Goal: Task Accomplishment & Management: Use online tool/utility

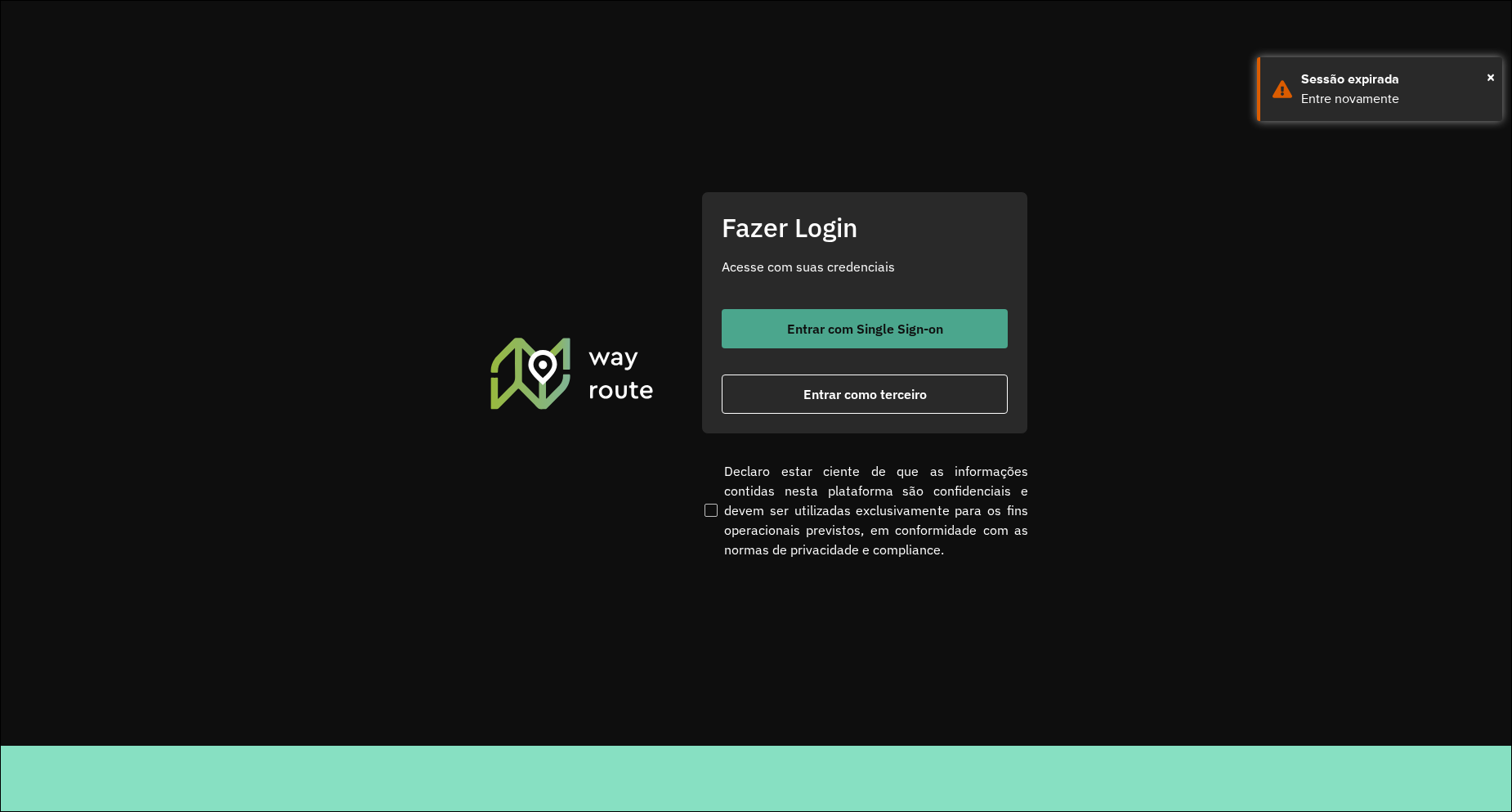
click at [810, 314] on button "Entrar com Single Sign-on" at bounding box center [865, 328] width 286 height 39
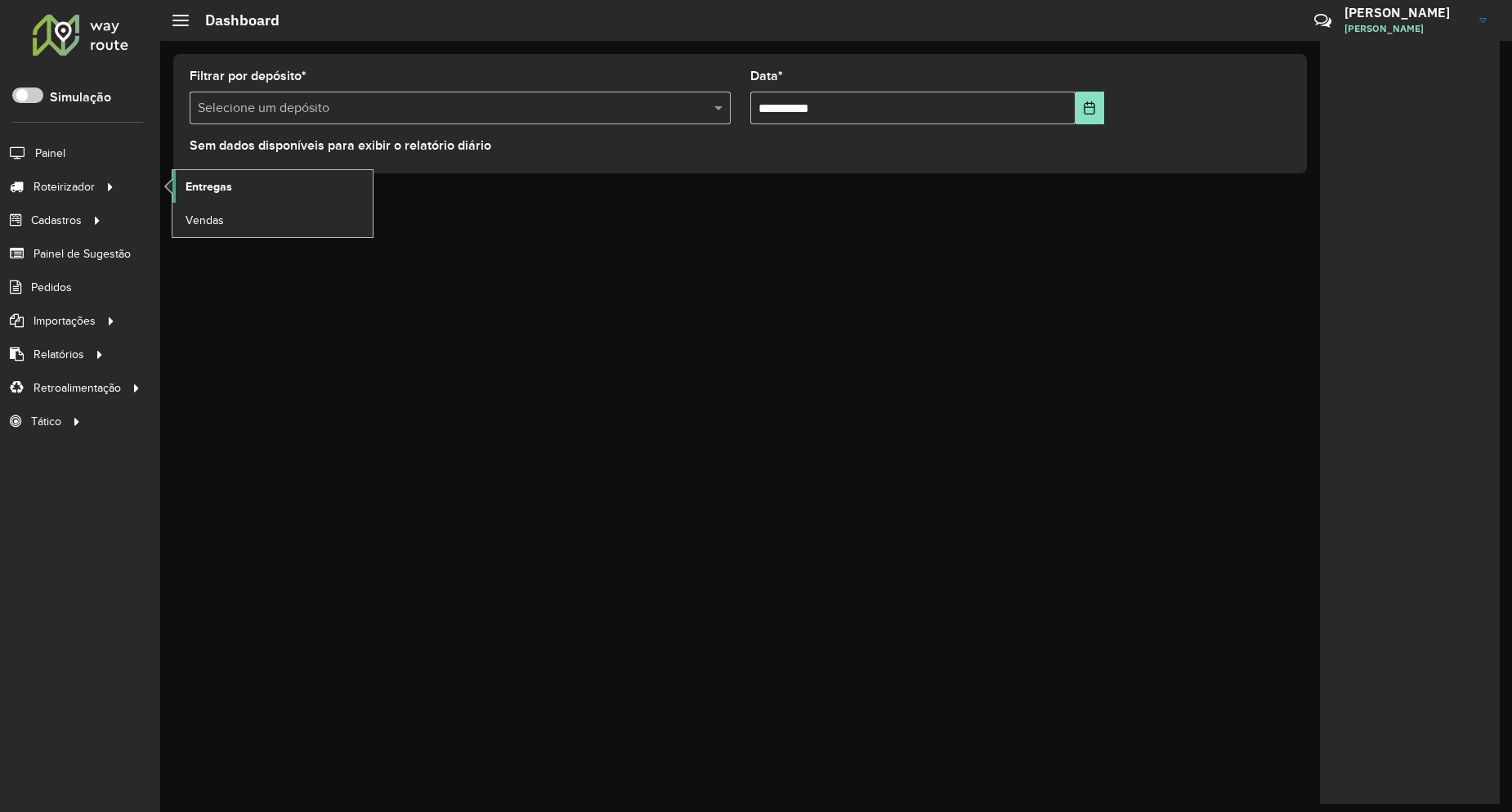
click at [239, 186] on link "Entregas" at bounding box center [273, 187] width 201 height 33
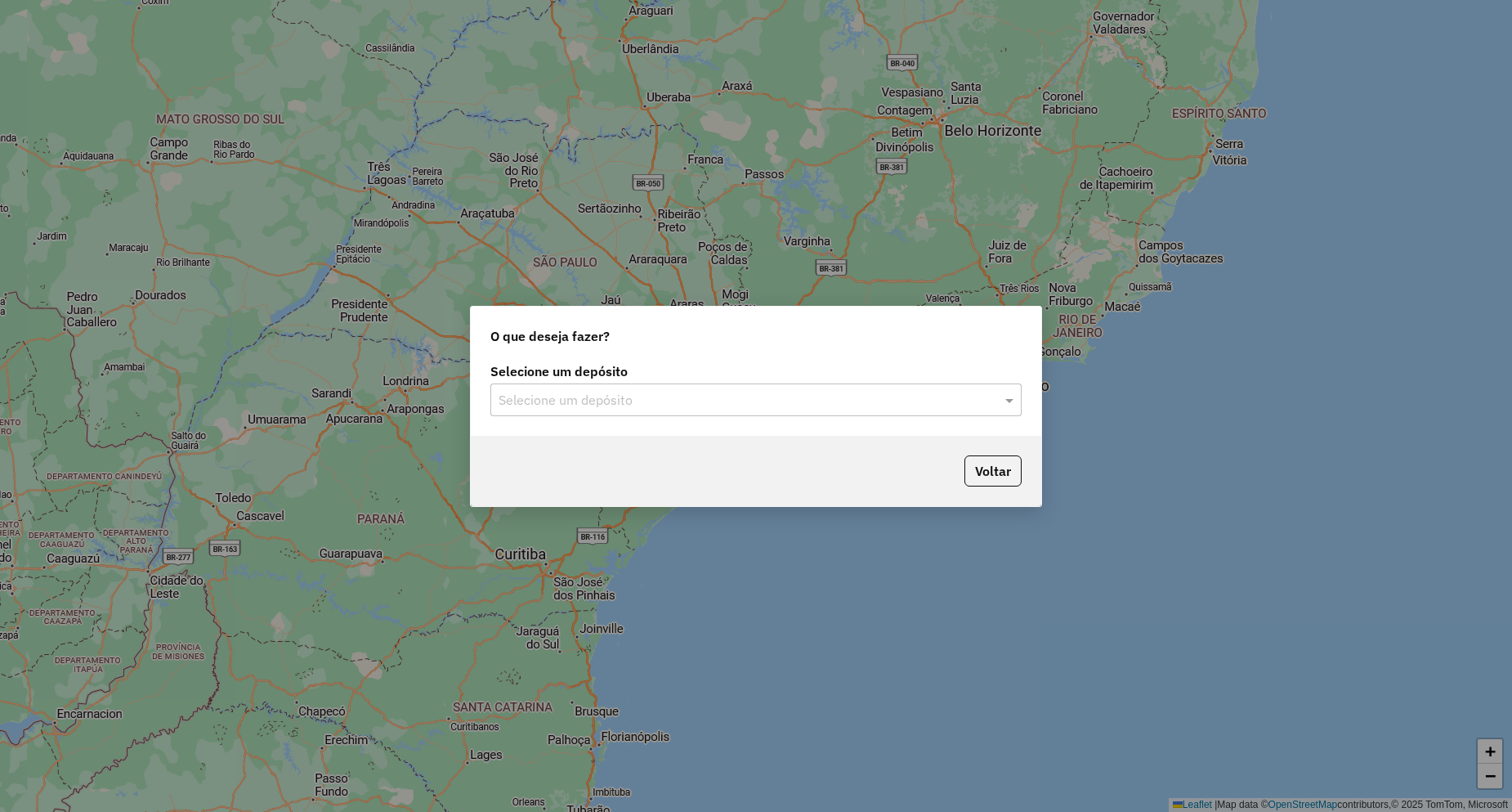
click at [581, 398] on input "text" at bounding box center [739, 400] width 482 height 19
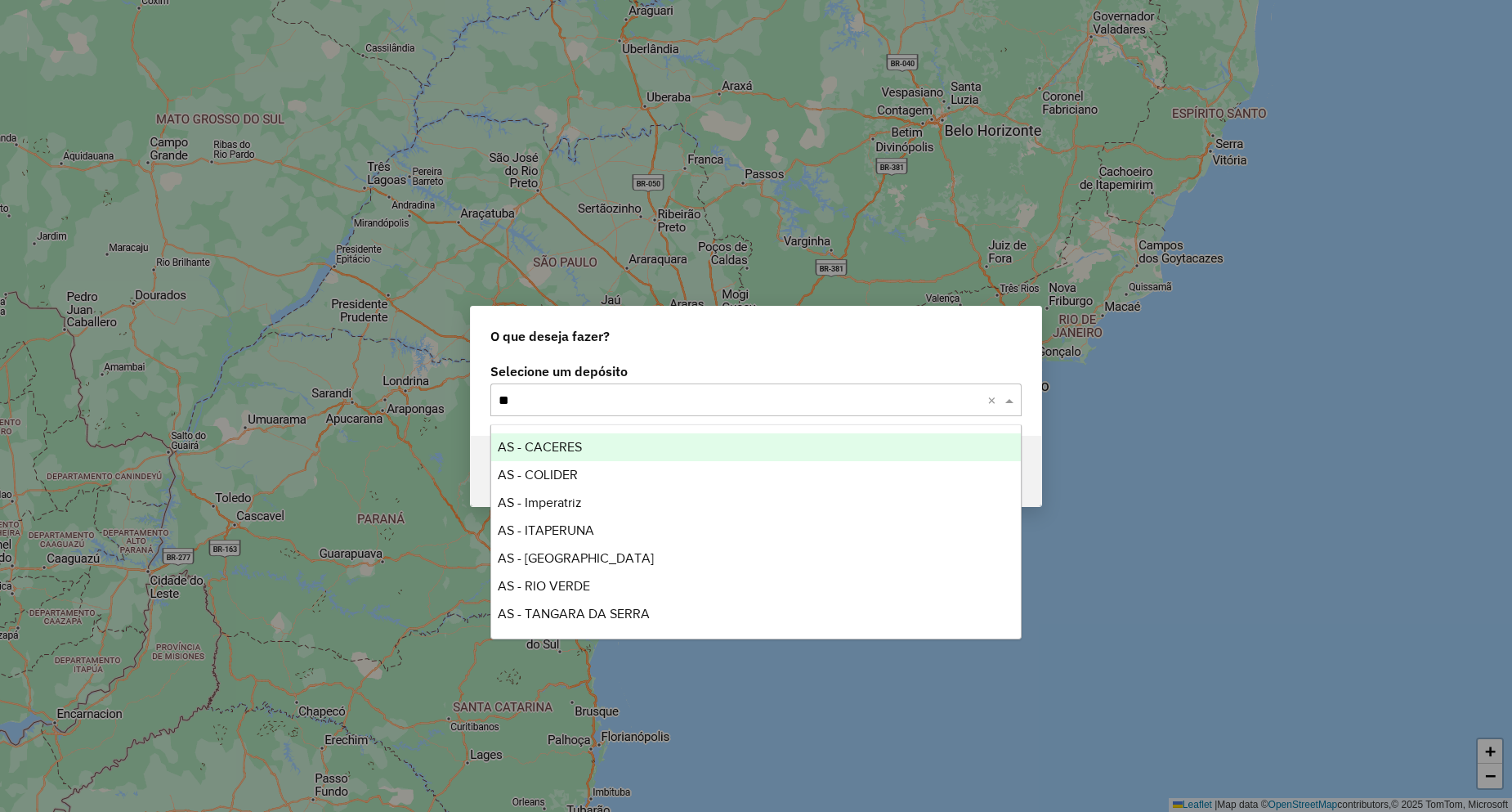
type input "*"
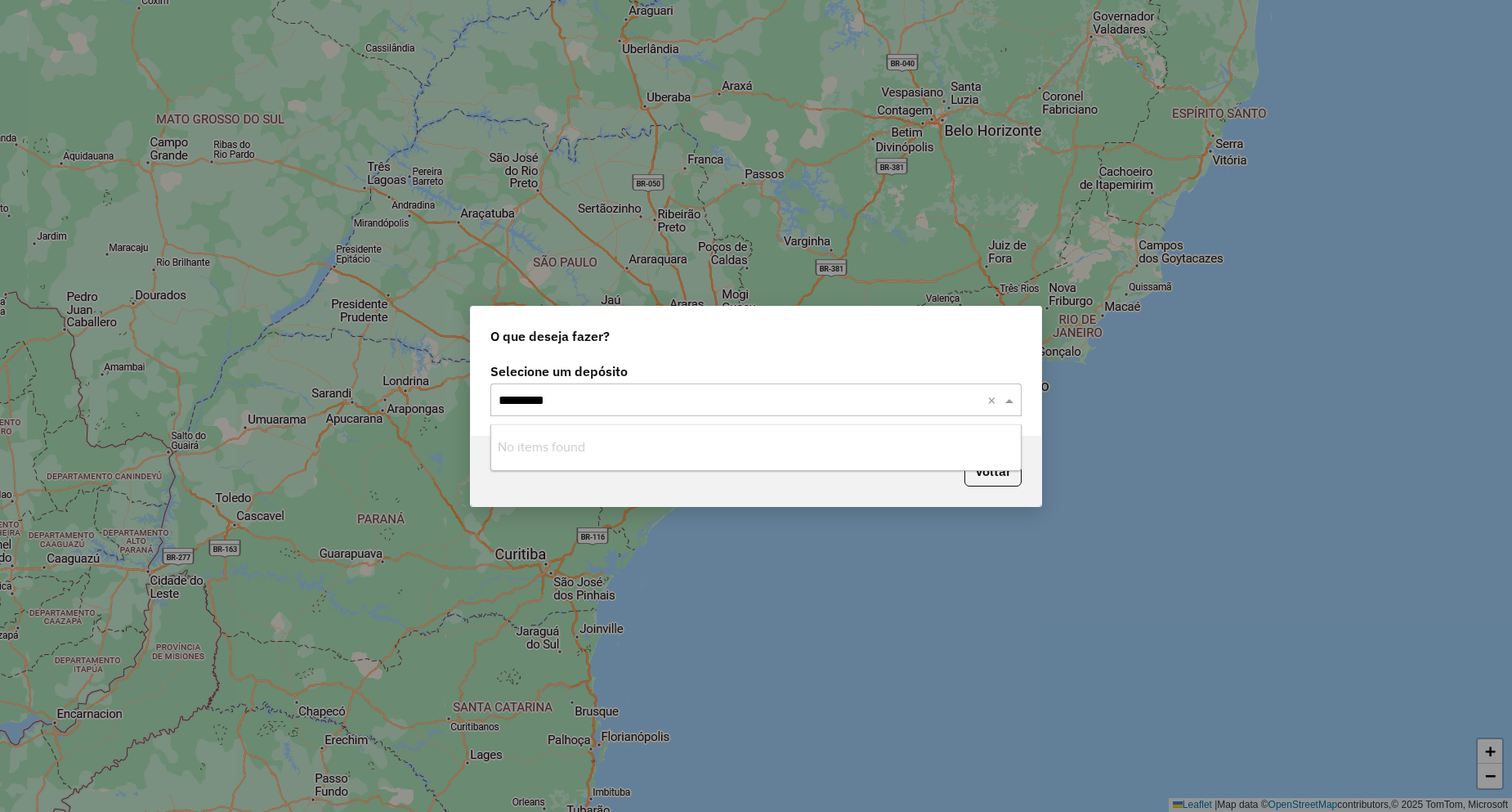
type input "********"
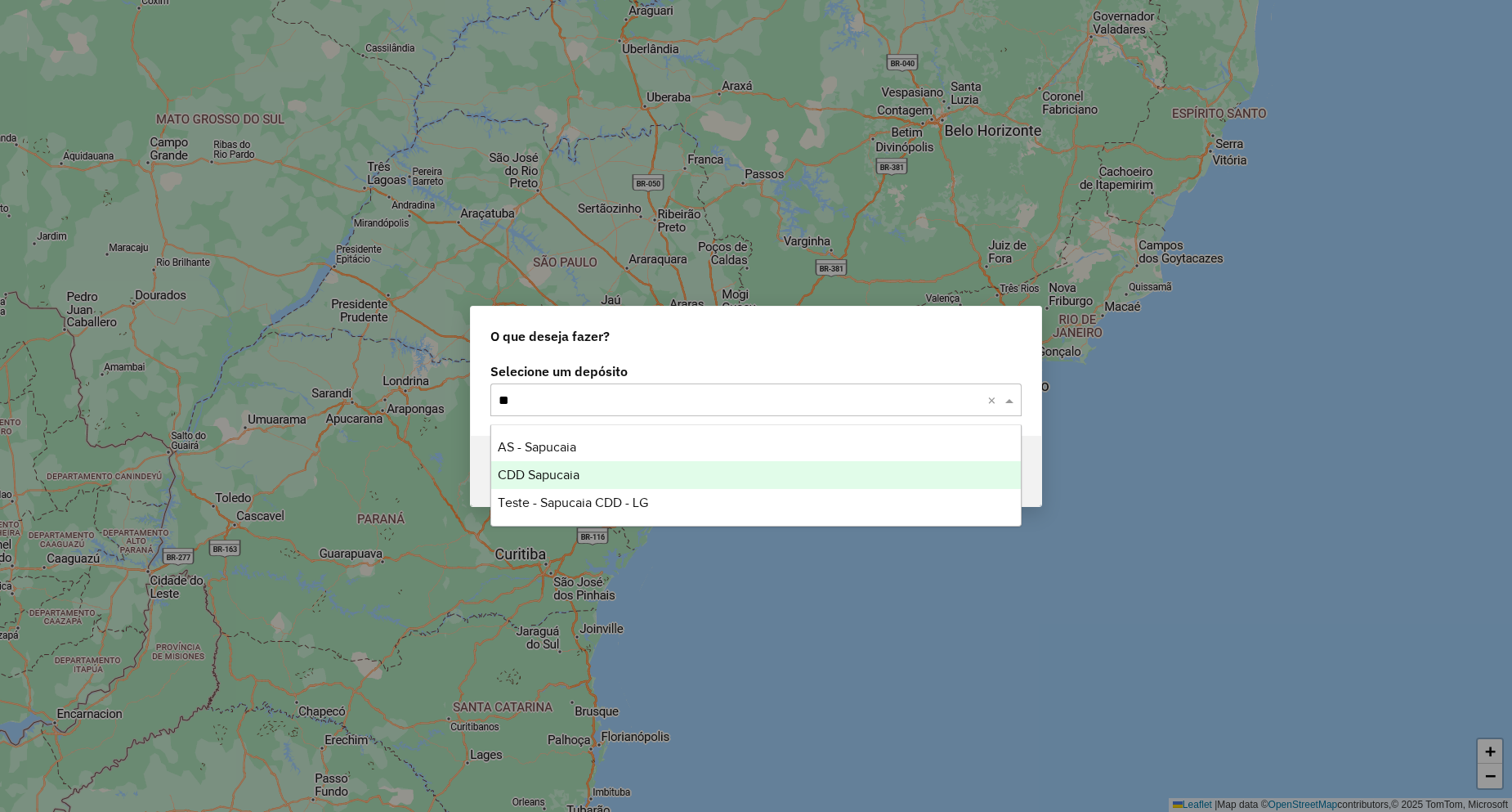
type input "*"
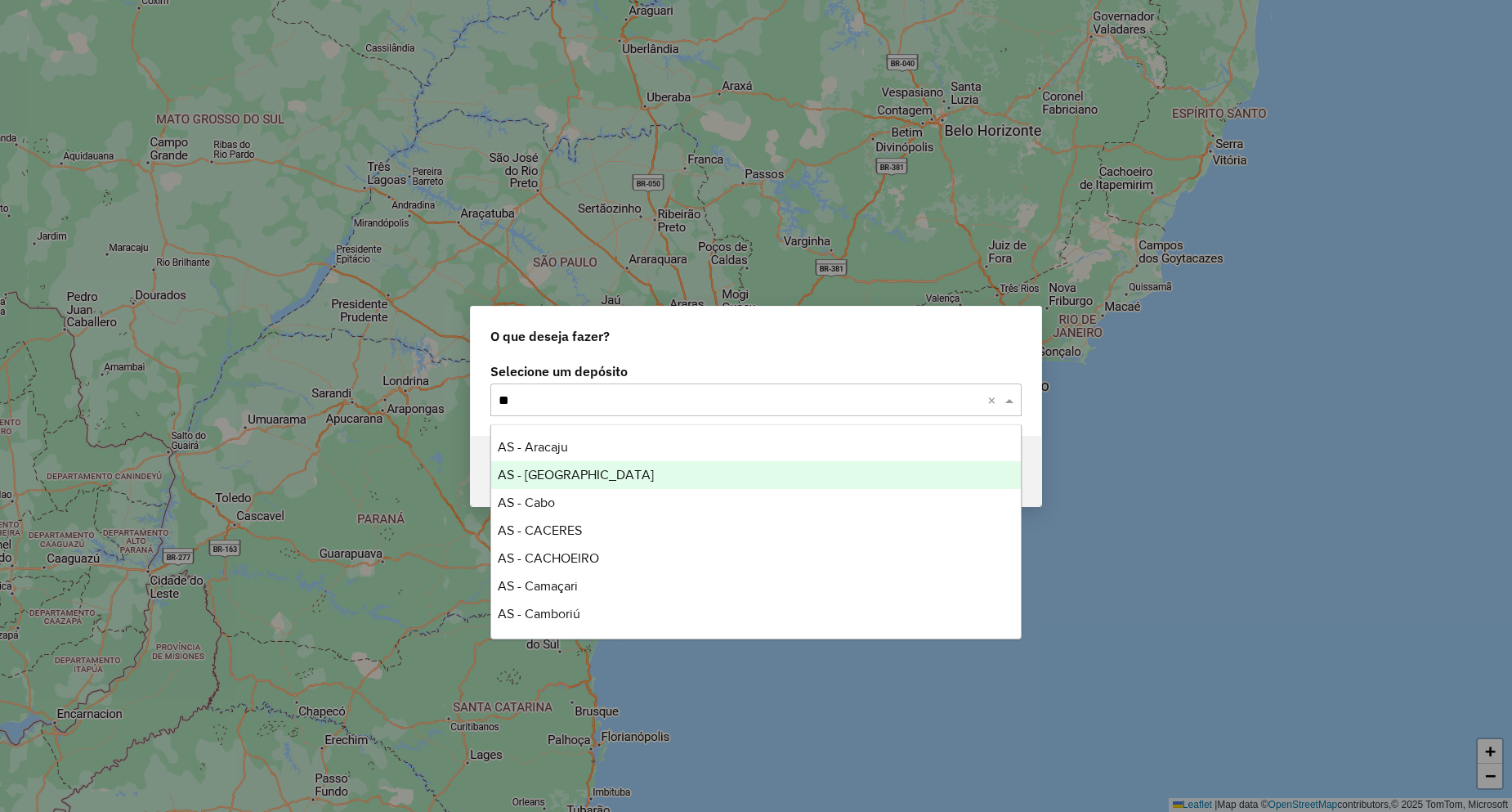
type input "*"
type input "***"
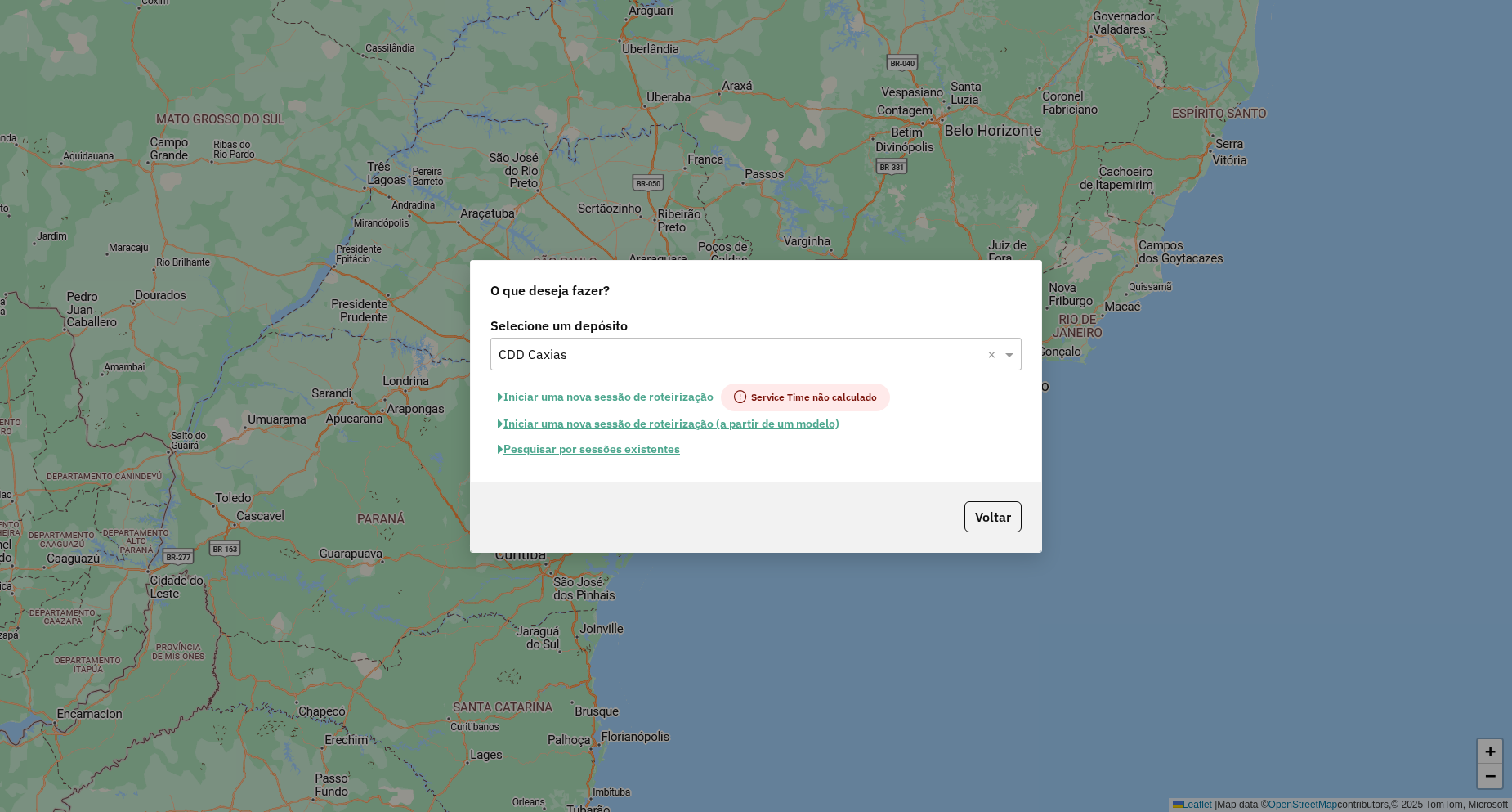
click at [606, 442] on button "Pesquisar por sessões existentes" at bounding box center [589, 449] width 197 height 25
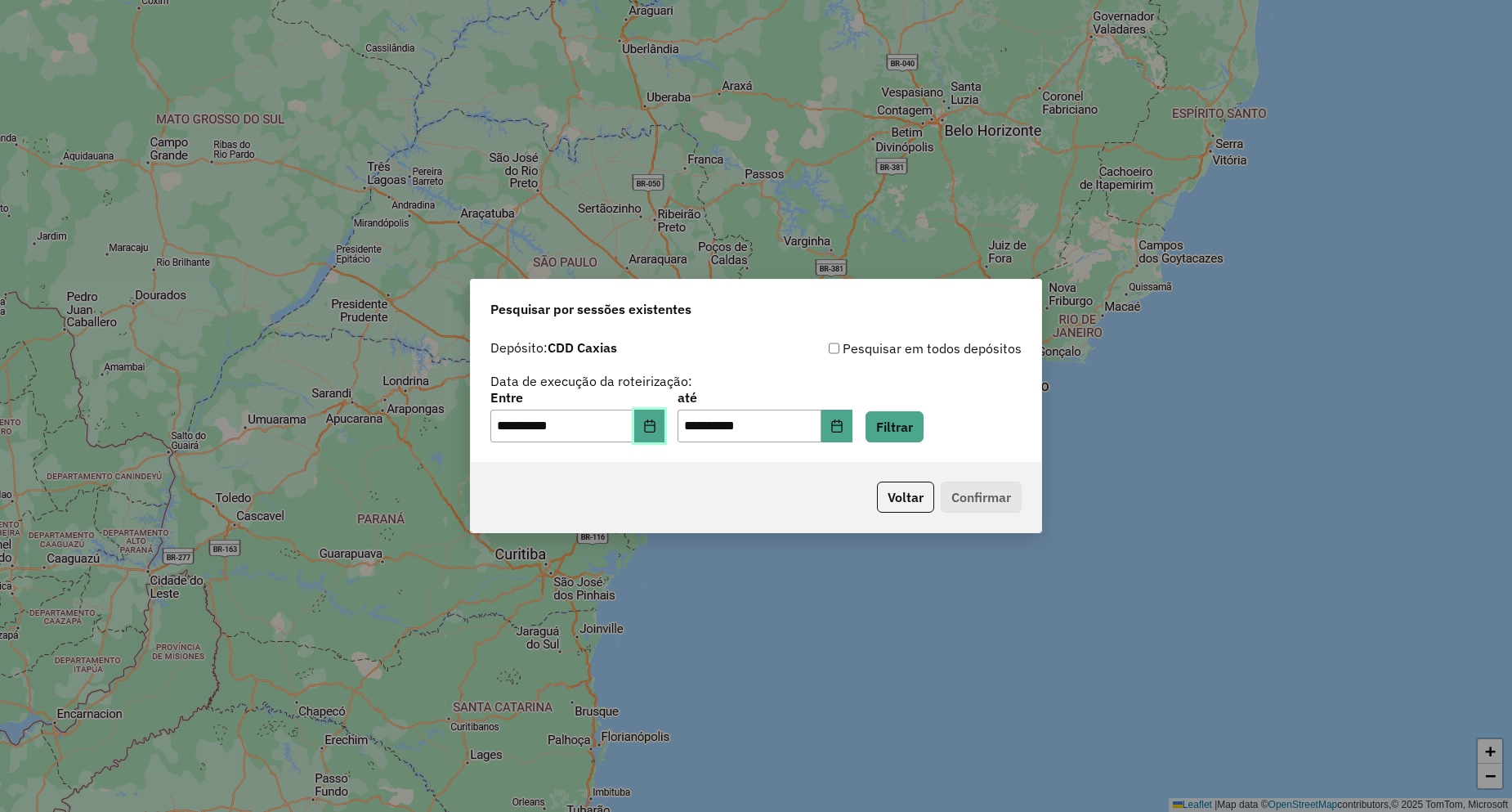
click at [656, 425] on icon "Choose Date" at bounding box center [649, 425] width 13 height 13
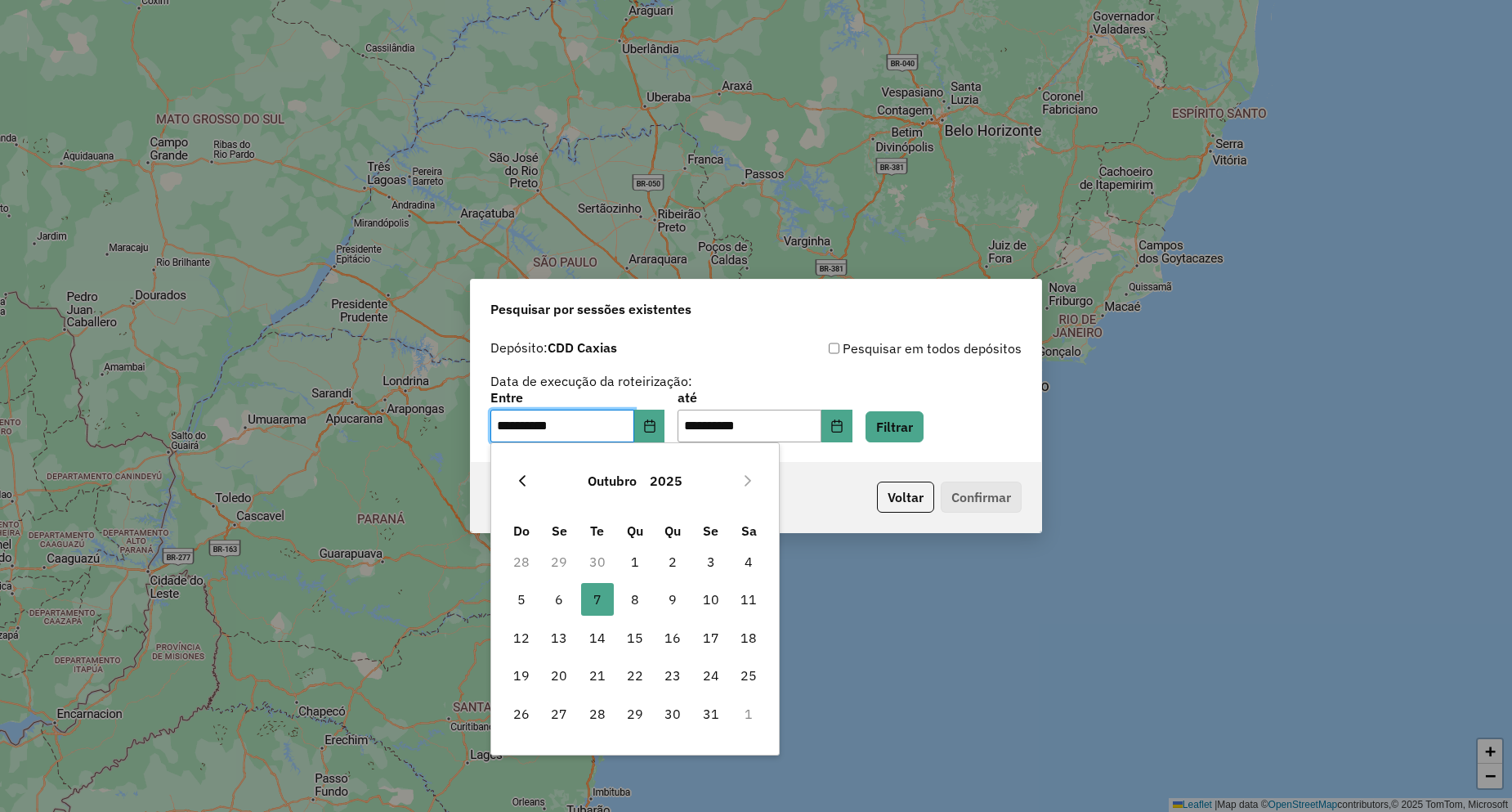
click at [519, 476] on icon "Previous Month" at bounding box center [522, 480] width 13 height 13
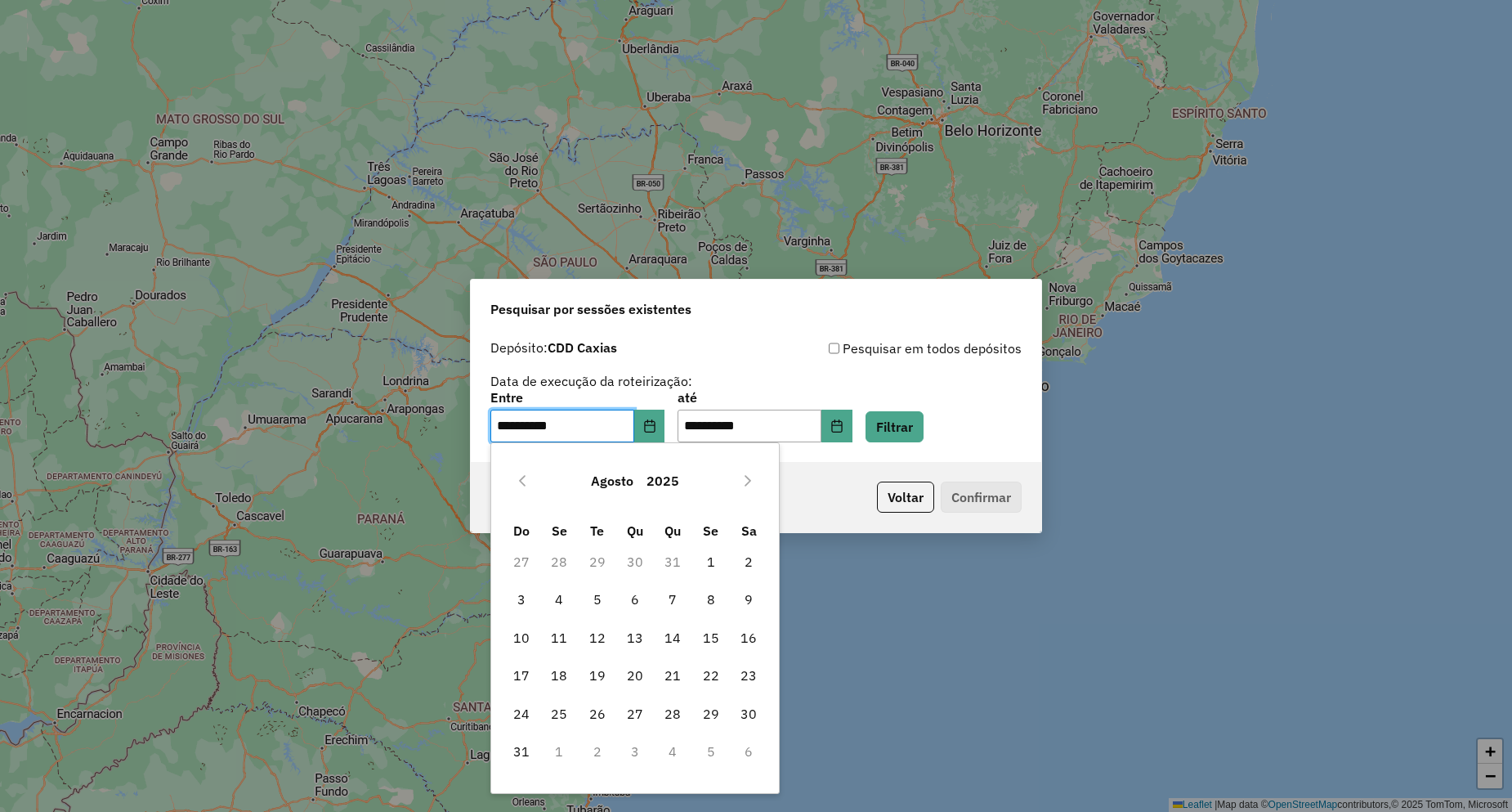
click at [519, 476] on icon "Previous Month" at bounding box center [522, 480] width 13 height 13
click at [742, 484] on icon "Next Month" at bounding box center [747, 480] width 13 height 13
click at [721, 594] on span "8" at bounding box center [712, 600] width 33 height 33
type input "**********"
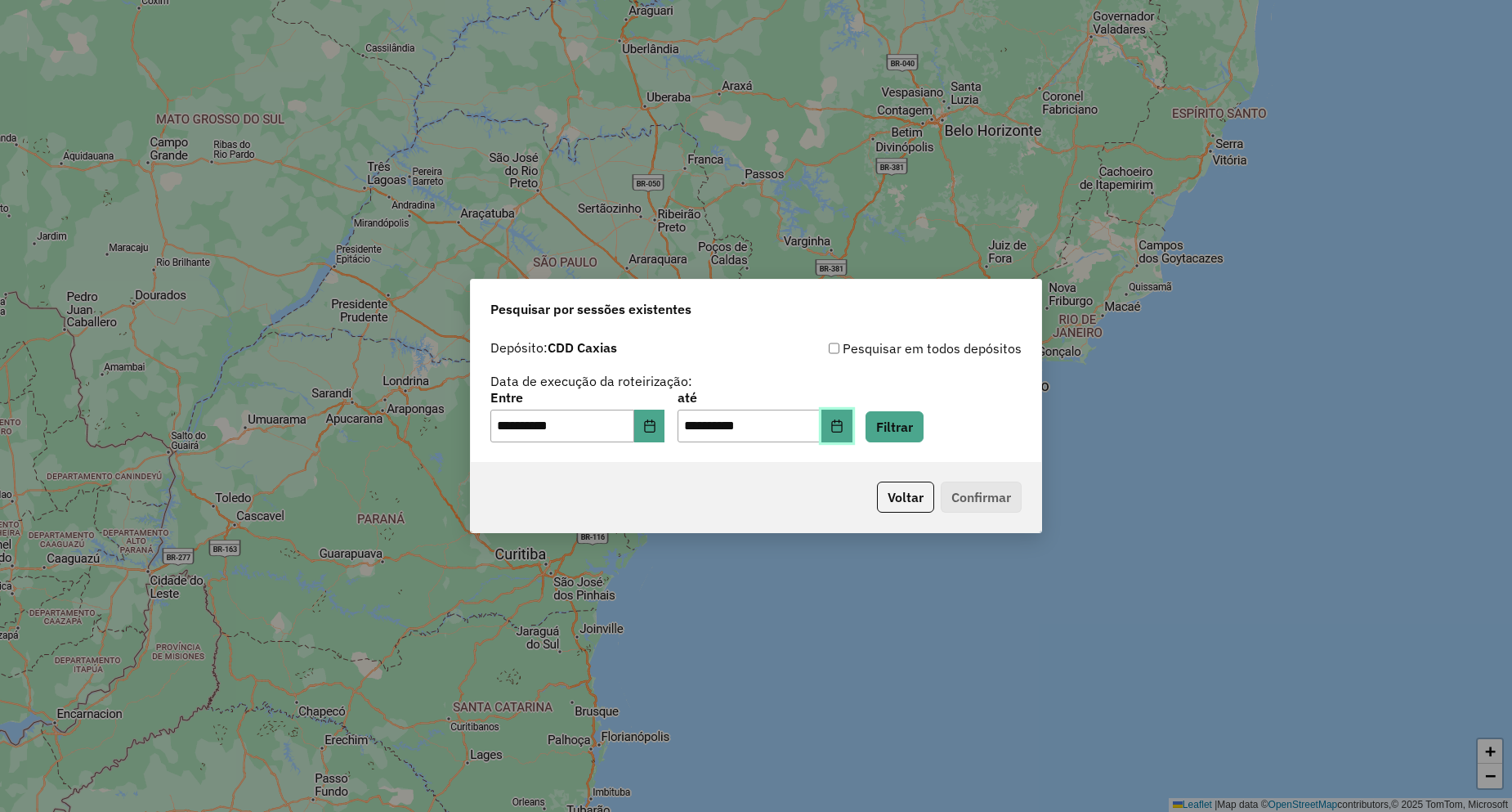
click at [853, 441] on button "Choose Date" at bounding box center [837, 426] width 31 height 33
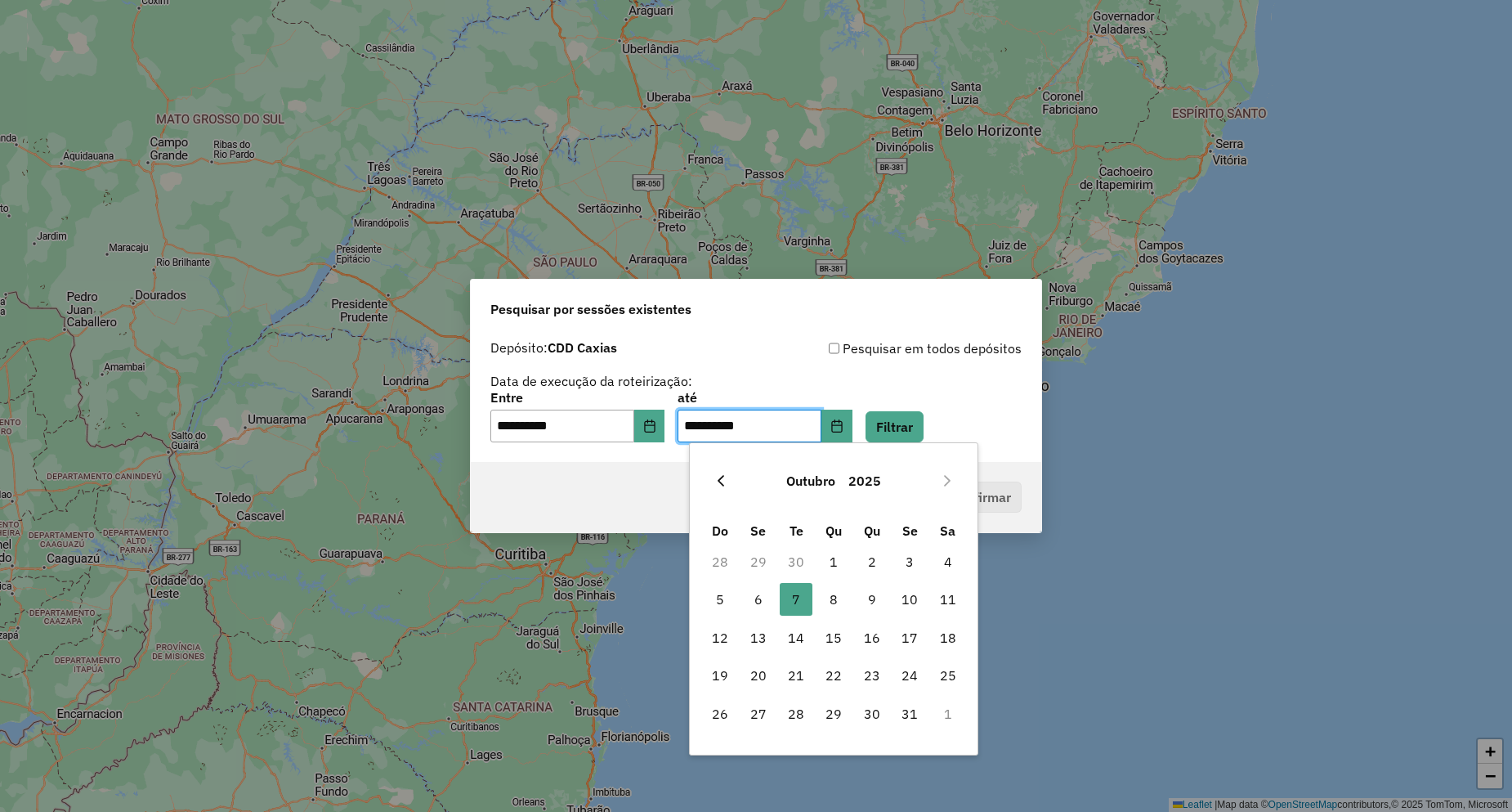
click at [723, 475] on icon "Previous Month" at bounding box center [720, 481] width 7 height 12
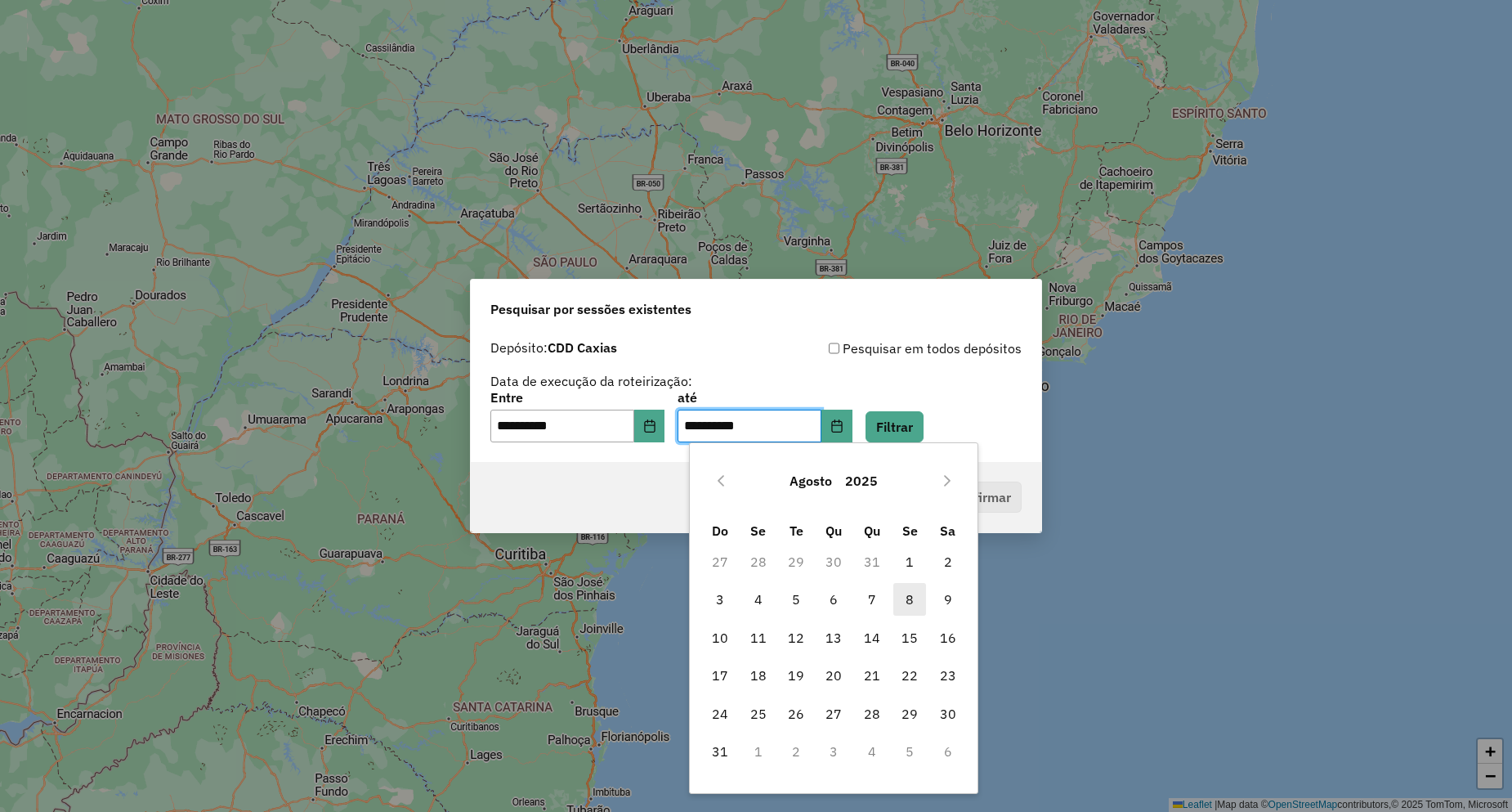
drag, startPoint x: 905, startPoint y: 604, endPoint x: 907, endPoint y: 593, distance: 11.2
click at [905, 604] on span "8" at bounding box center [910, 600] width 33 height 33
type input "**********"
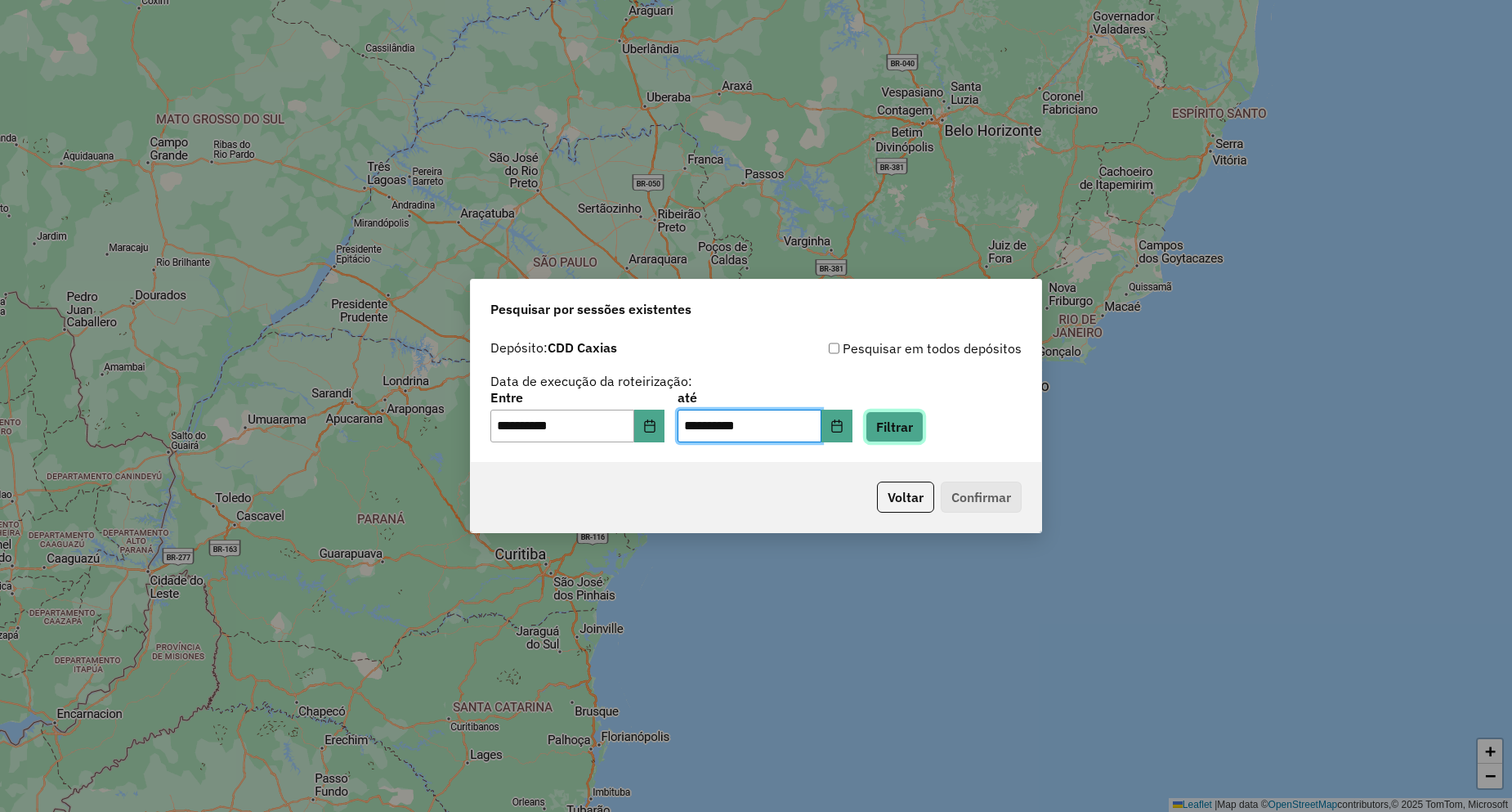
click at [923, 438] on button "Filtrar" at bounding box center [895, 426] width 58 height 31
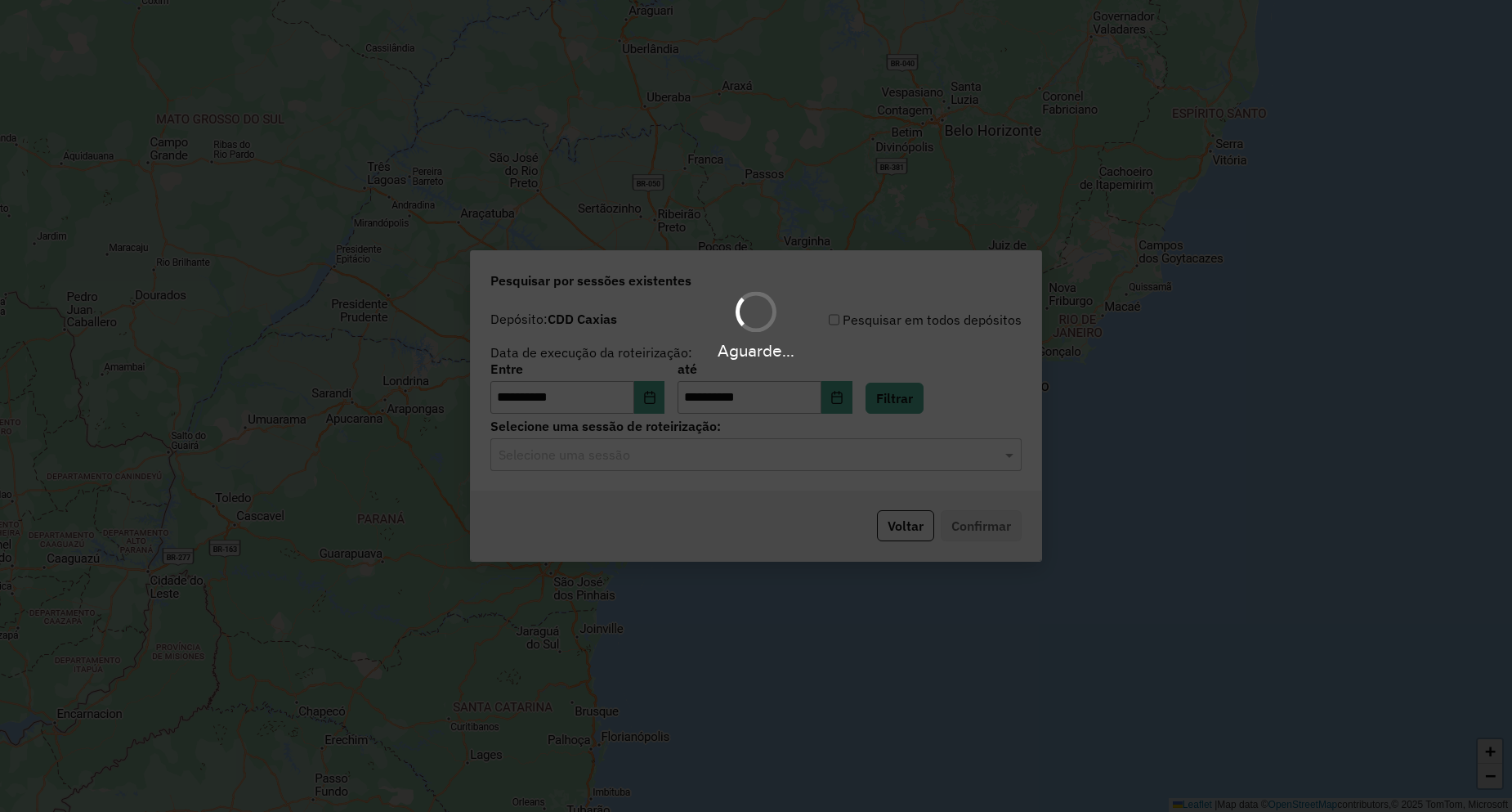
click at [649, 458] on input "text" at bounding box center [739, 455] width 482 height 19
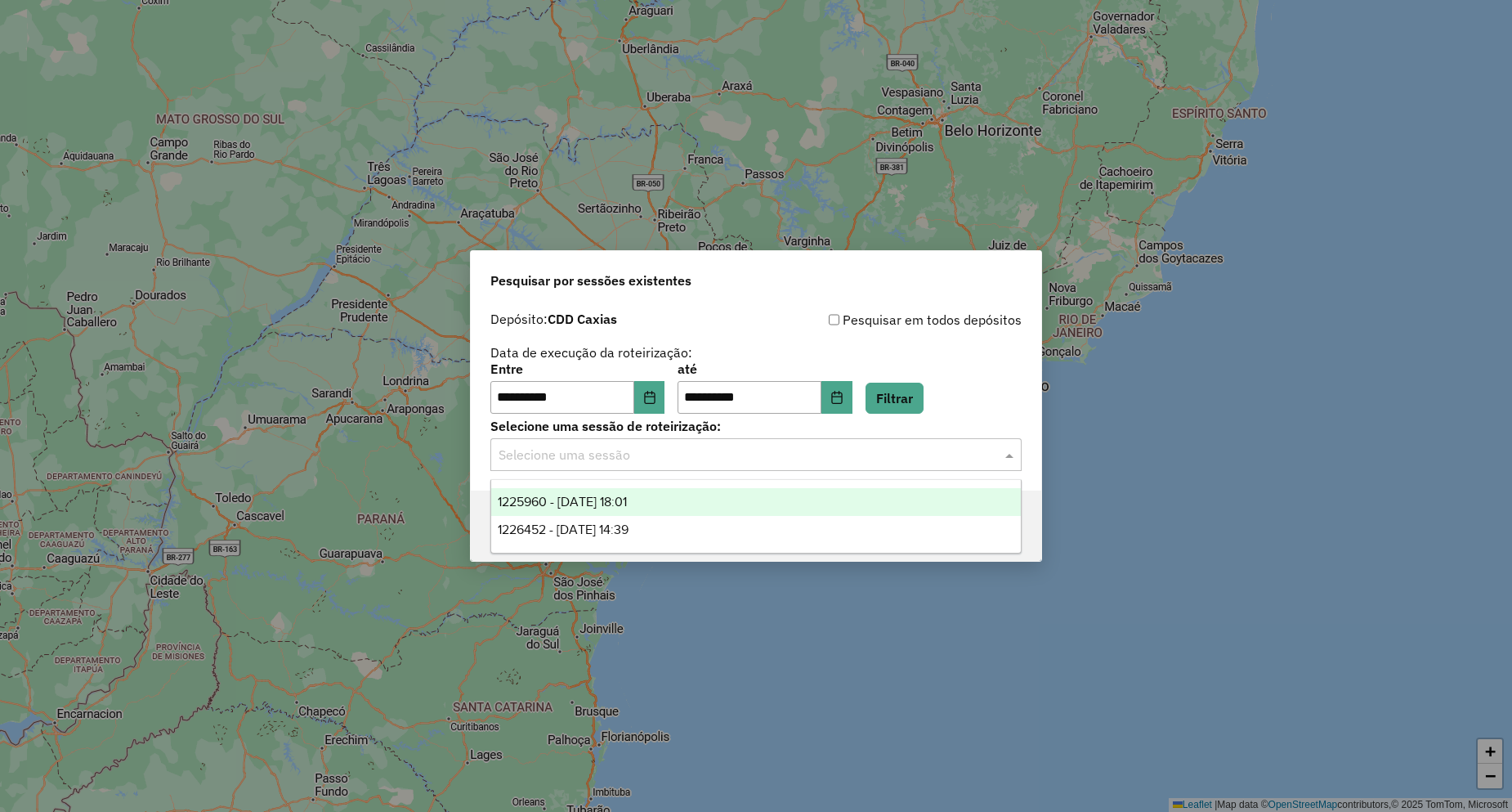
click at [627, 500] on span "1225960 - 08/08/2025 18:01" at bounding box center [562, 501] width 129 height 14
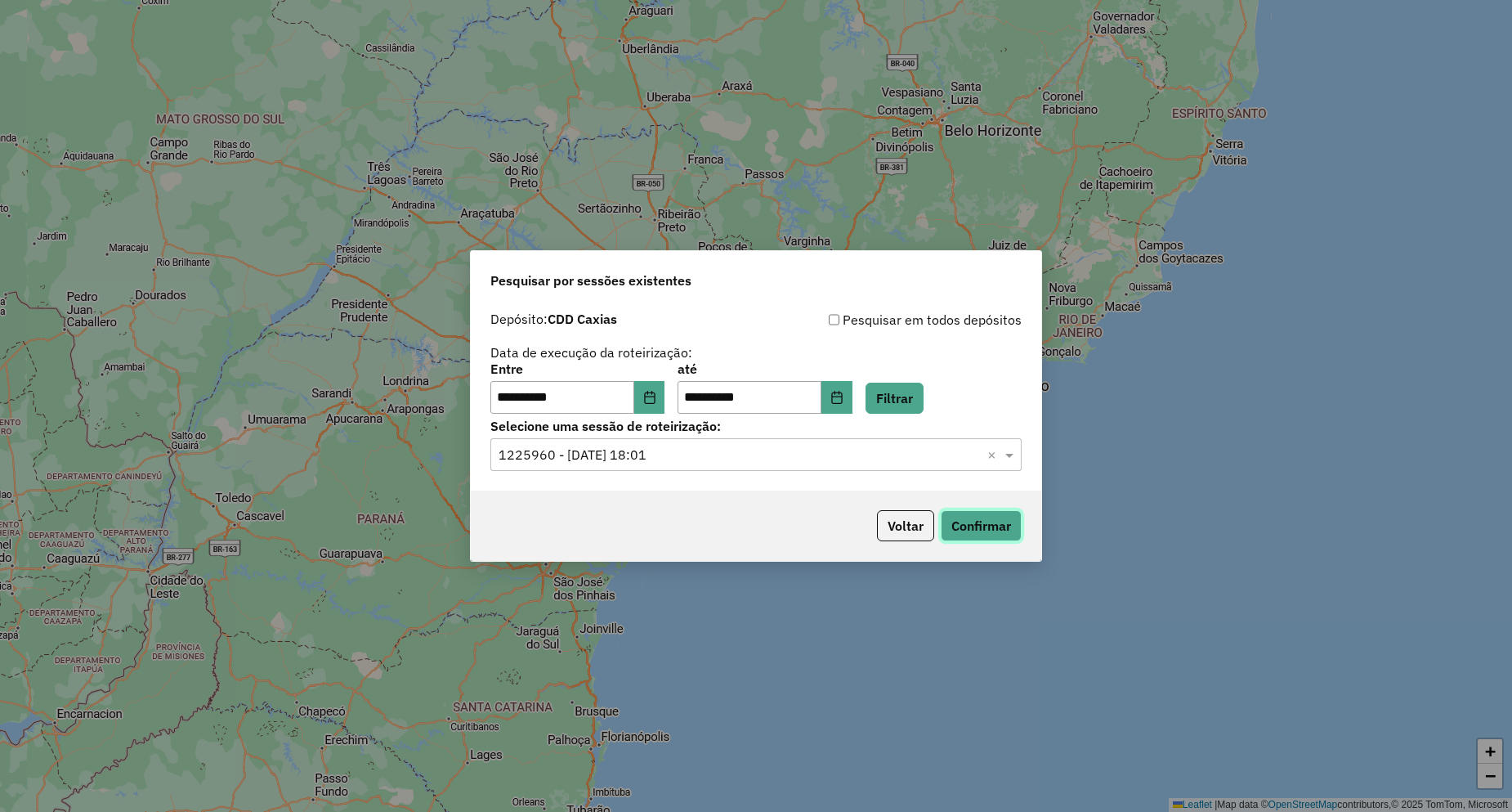
click at [989, 521] on button "Confirmar" at bounding box center [980, 526] width 81 height 31
click at [650, 449] on input "text" at bounding box center [739, 455] width 482 height 19
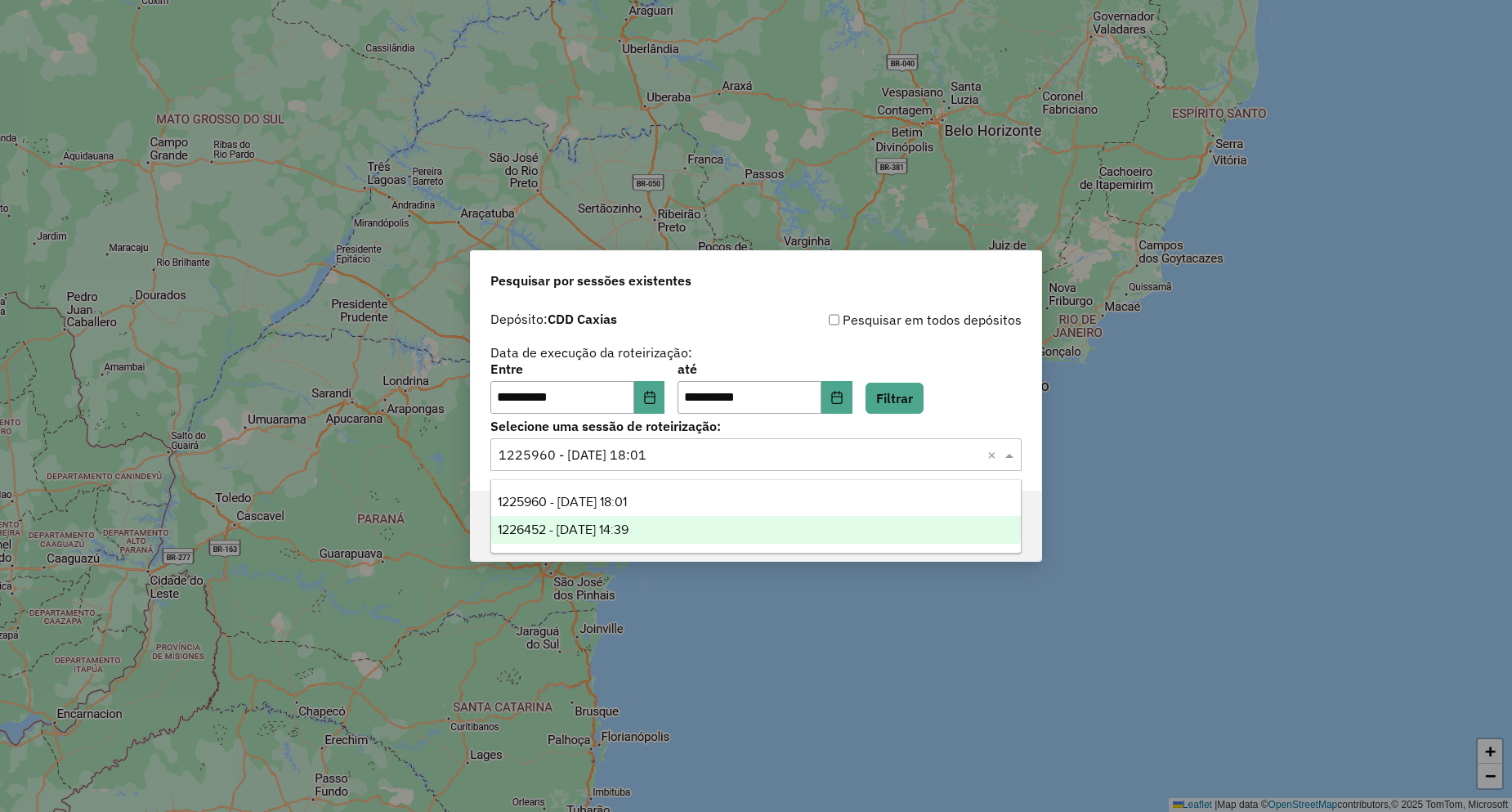
click at [633, 518] on div "1226452 - 08/08/2025 14:39" at bounding box center [756, 530] width 530 height 28
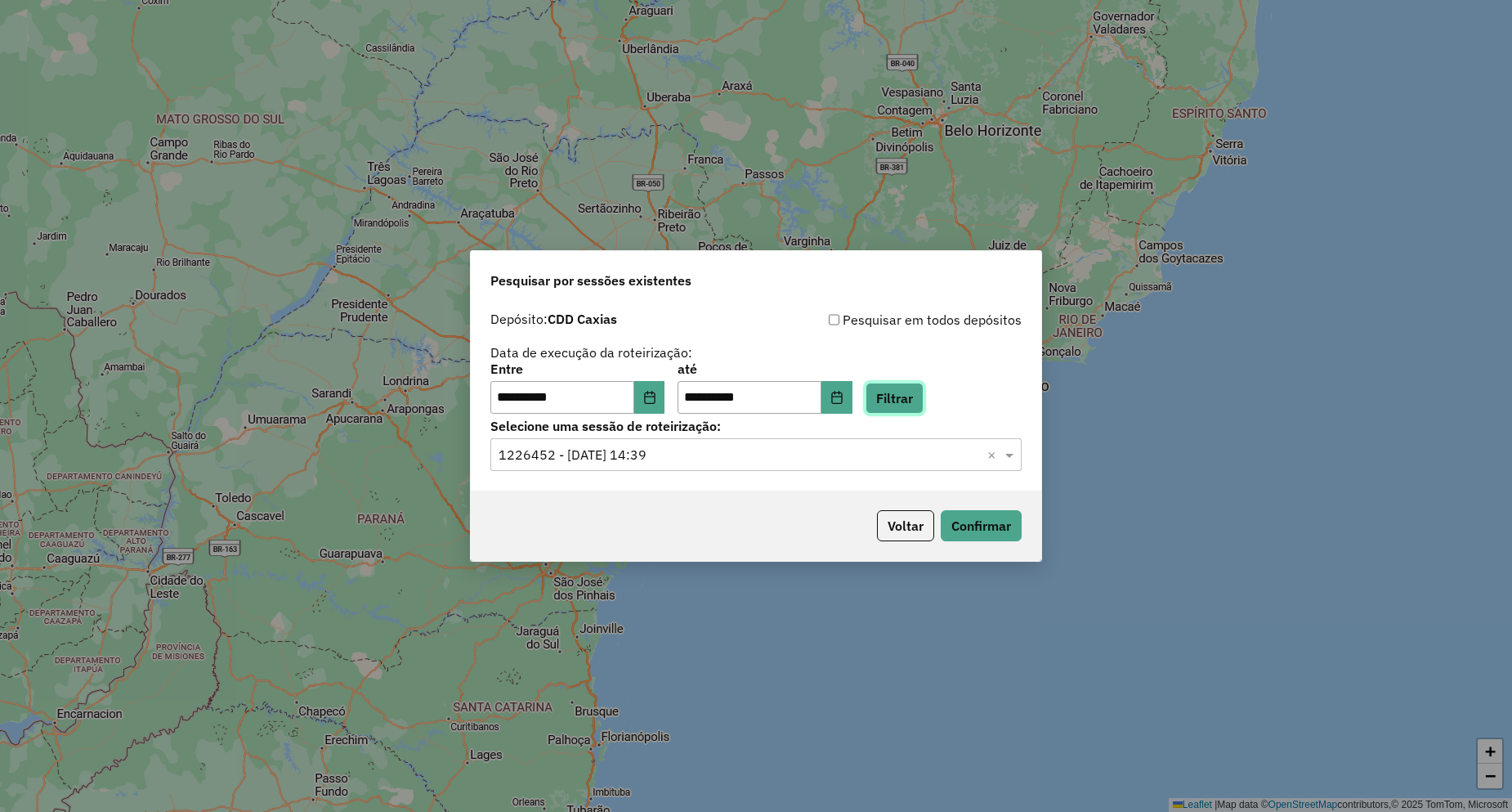
click at [913, 402] on button "Filtrar" at bounding box center [895, 398] width 58 height 31
click at [976, 531] on button "Confirmar" at bounding box center [980, 526] width 81 height 31
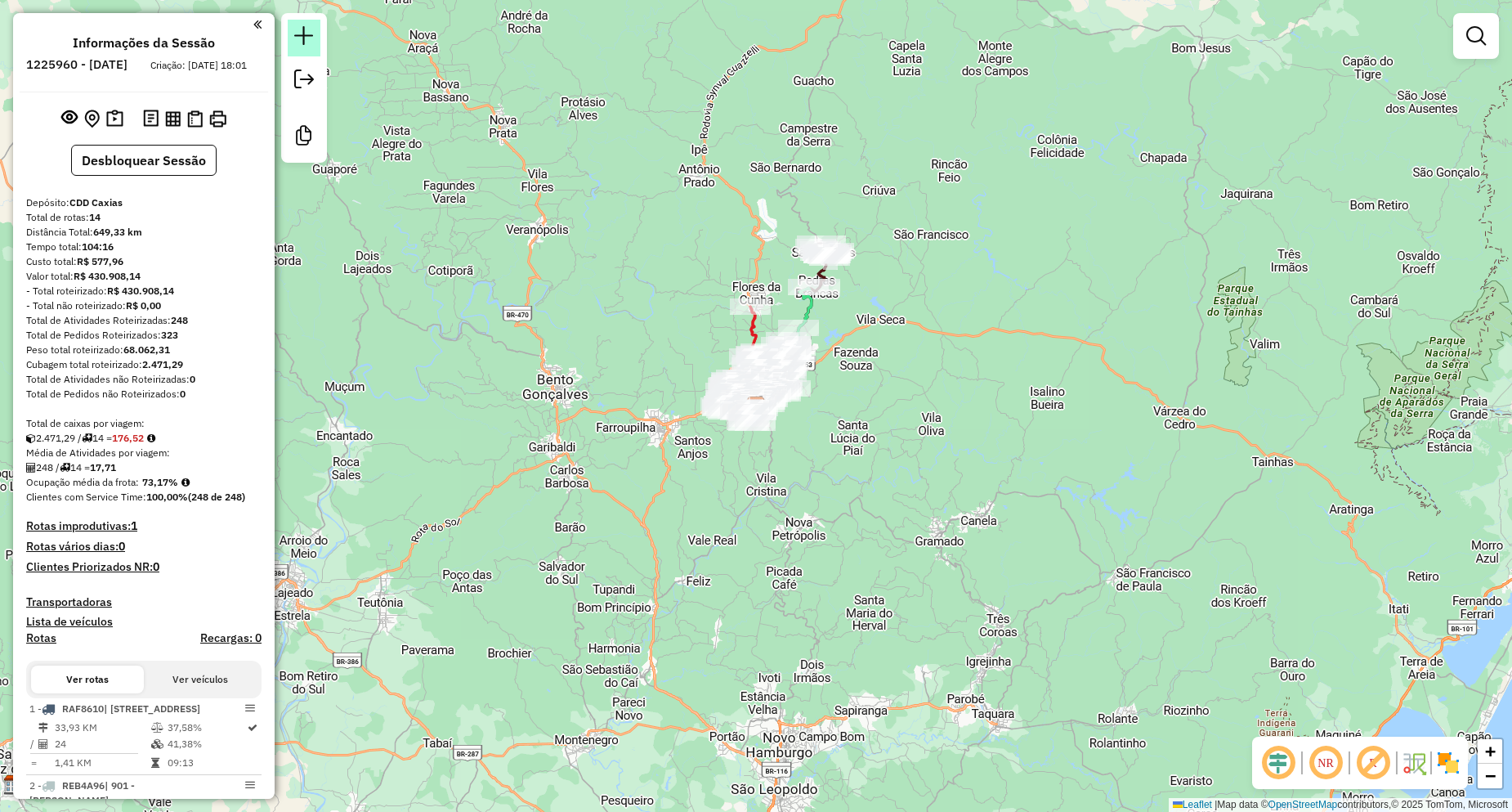
click at [308, 24] on link at bounding box center [304, 38] width 33 height 37
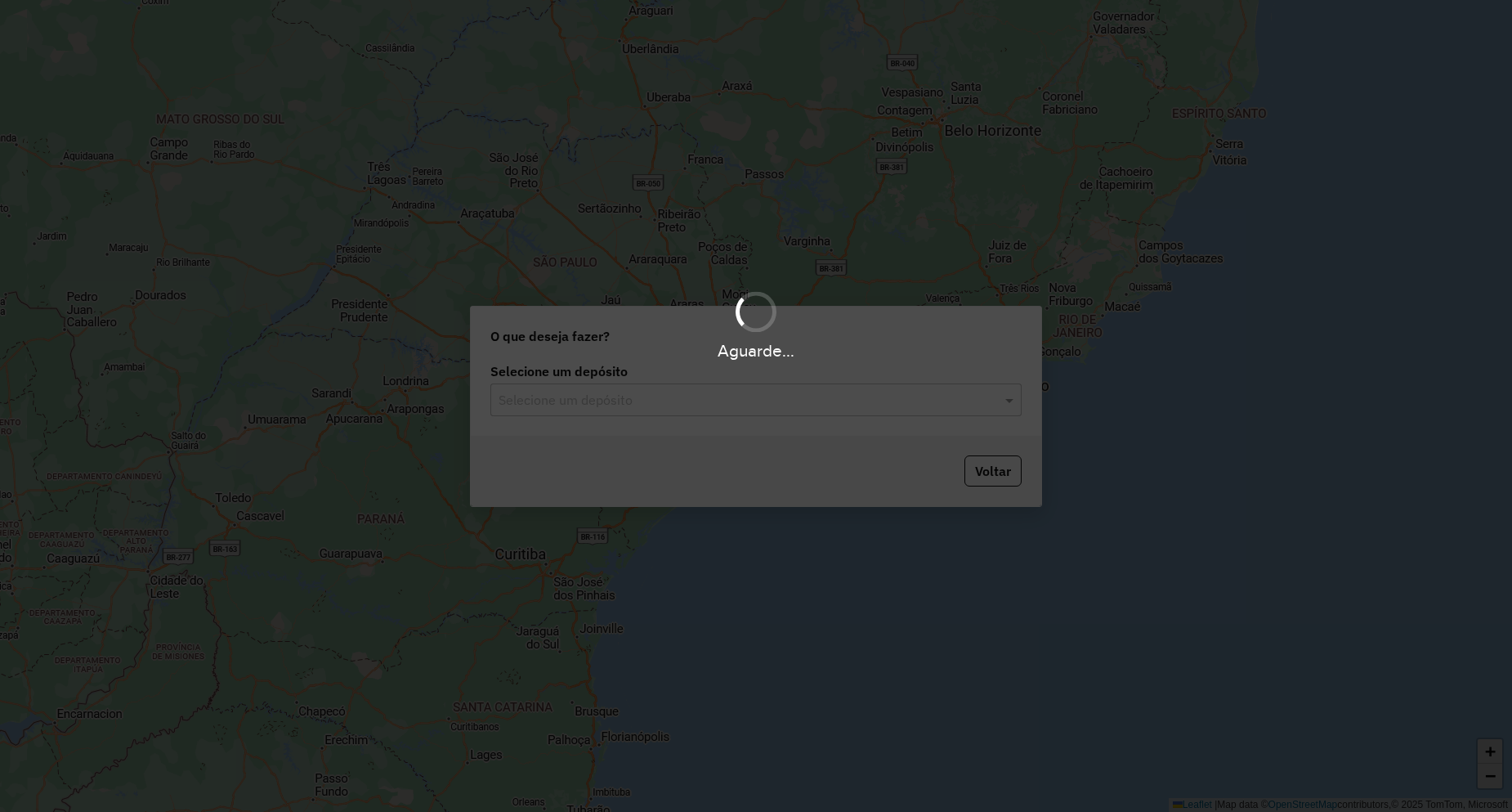
click at [583, 399] on input "text" at bounding box center [739, 400] width 482 height 19
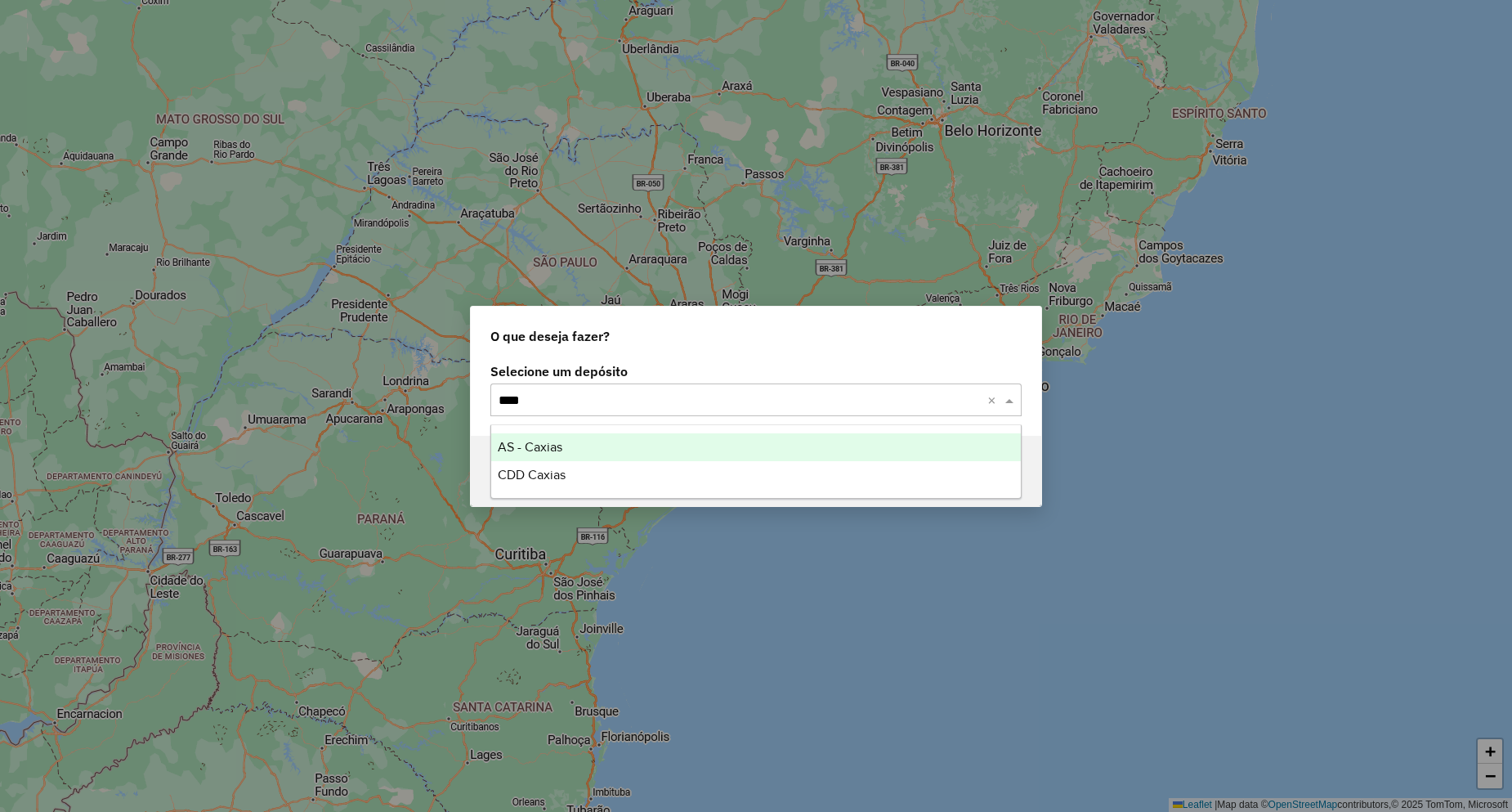
type input "*****"
click at [570, 465] on div "CDD Caxias" at bounding box center [756, 474] width 530 height 28
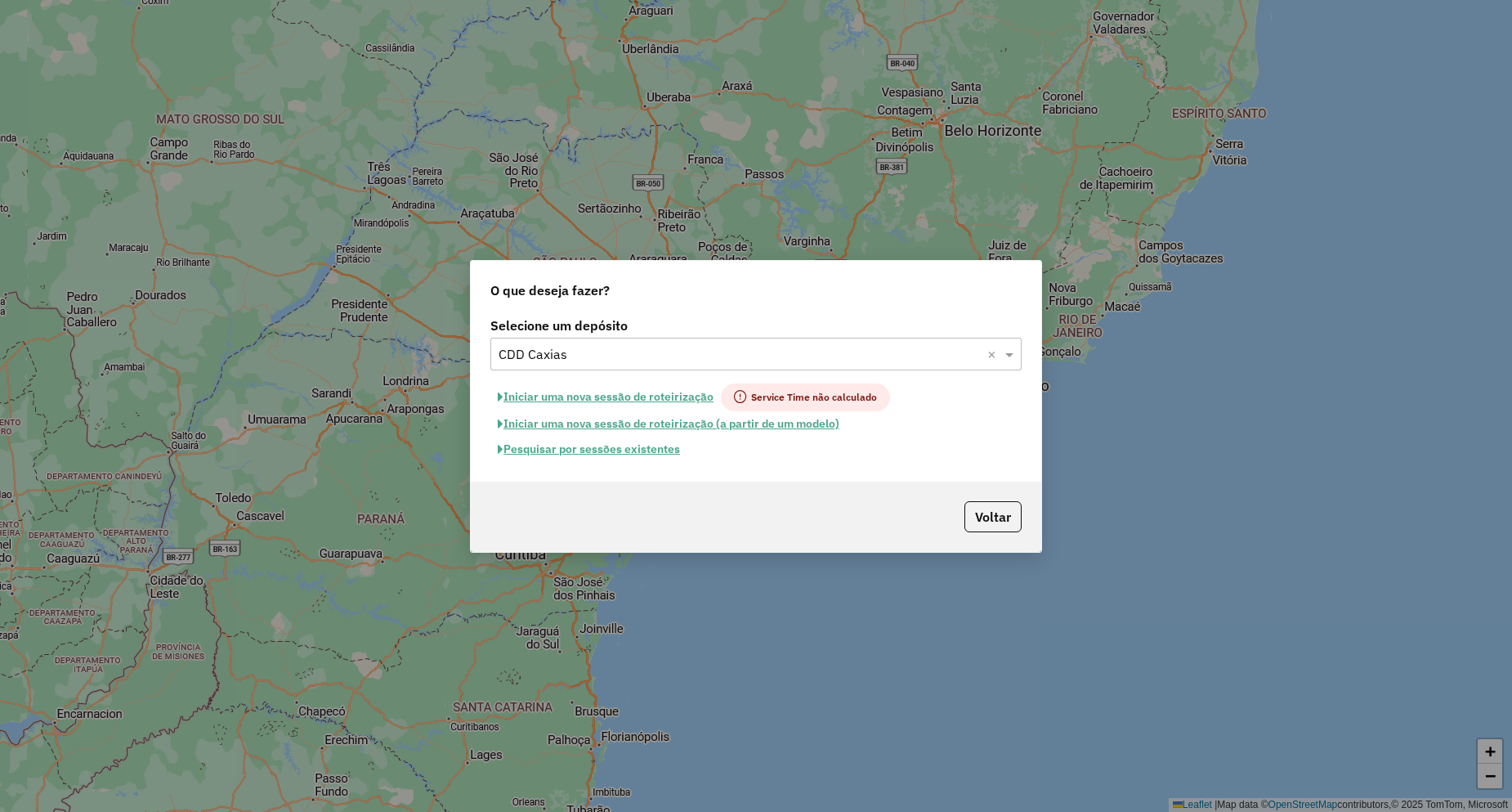
click at [574, 436] on button "Pesquisar por sessões existentes" at bounding box center [589, 449] width 197 height 25
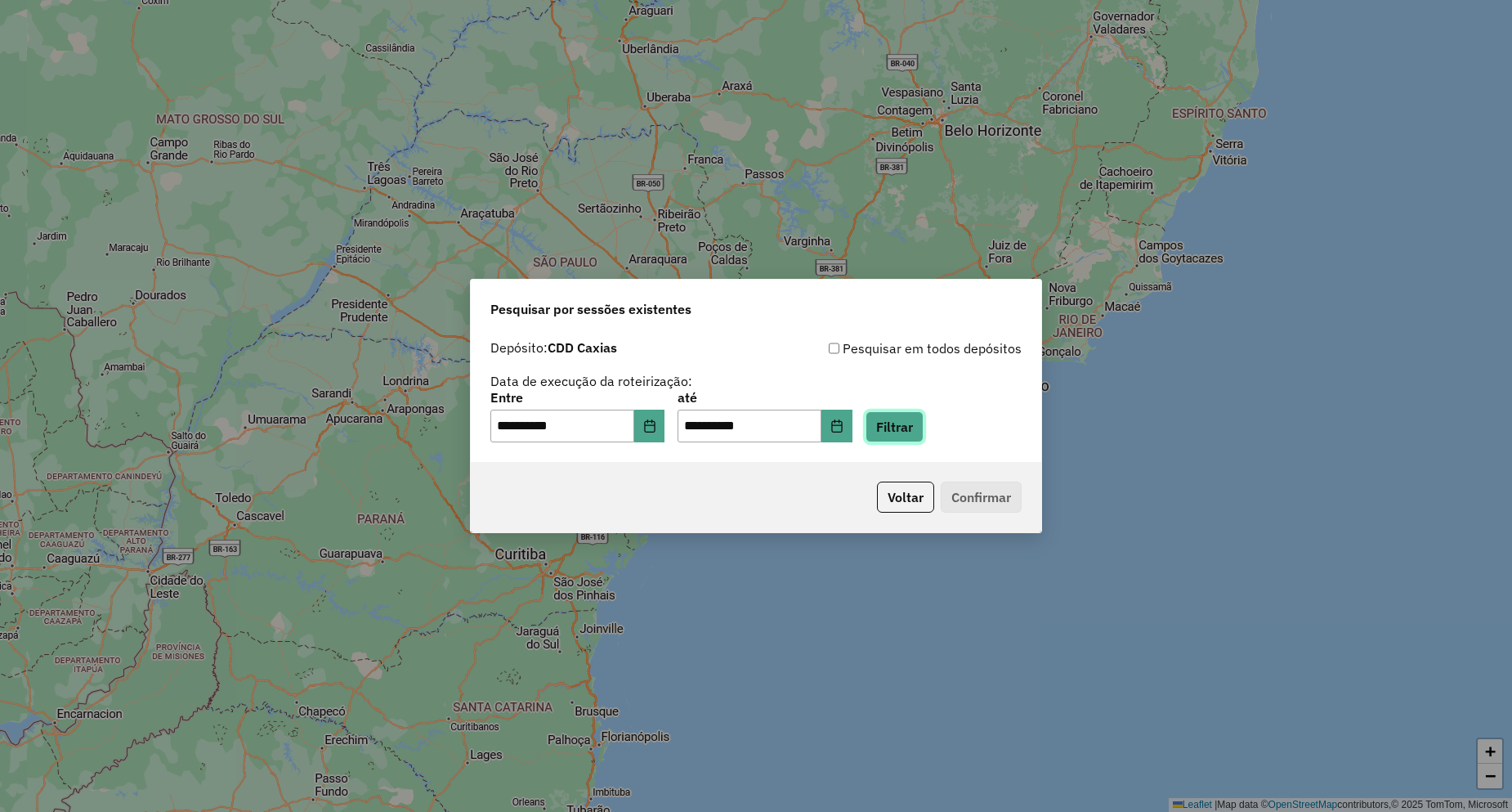
click at [905, 426] on button "Filtrar" at bounding box center [895, 426] width 58 height 31
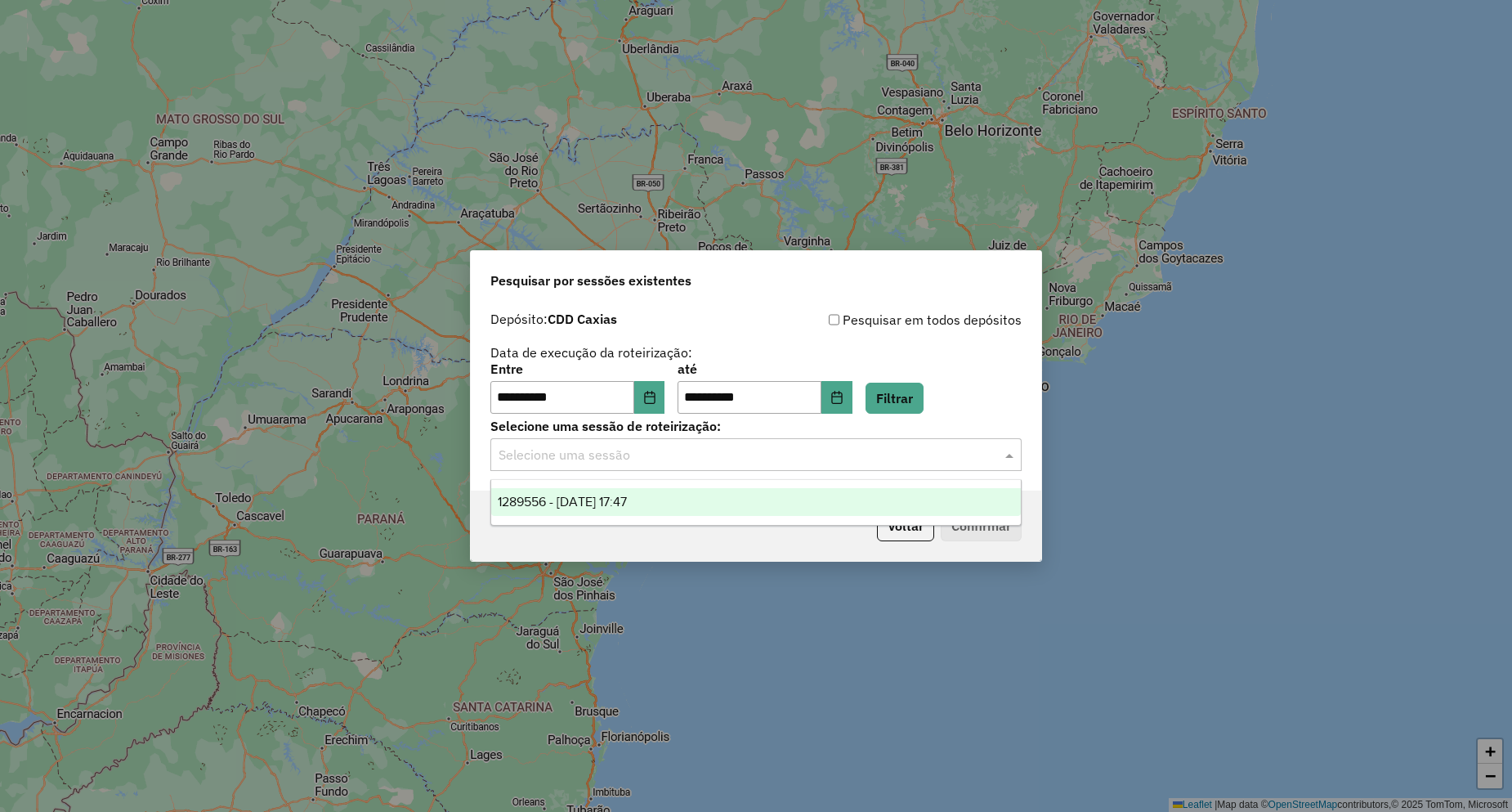
drag, startPoint x: 610, startPoint y: 465, endPoint x: 614, endPoint y: 458, distance: 8.1
click at [613, 461] on div "Selecione uma sessão" at bounding box center [756, 455] width 532 height 33
click at [624, 498] on span "1289556 - 07/10/2025 17:47" at bounding box center [562, 501] width 129 height 14
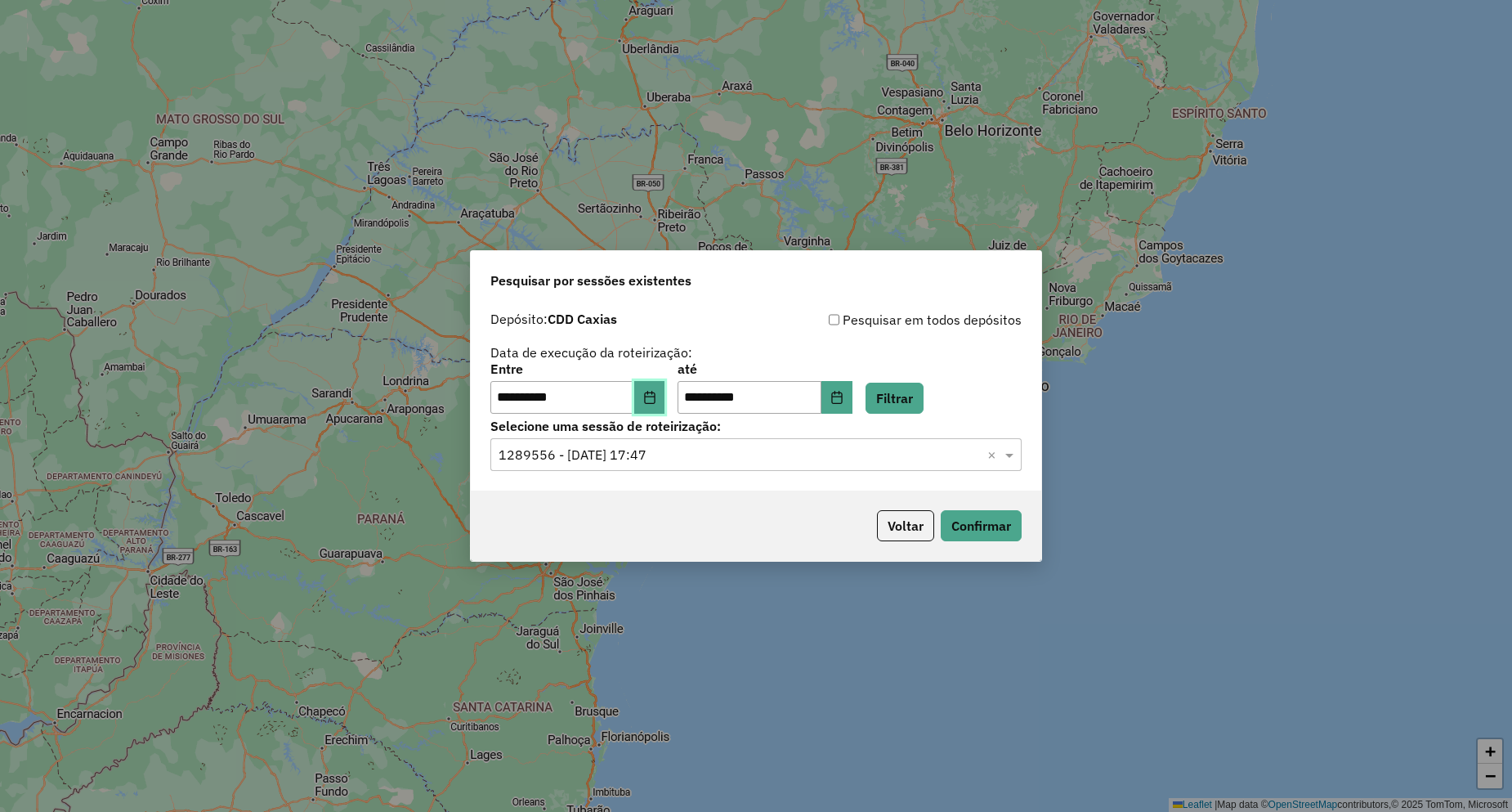
click at [654, 400] on icon "Choose Date" at bounding box center [648, 396] width 11 height 13
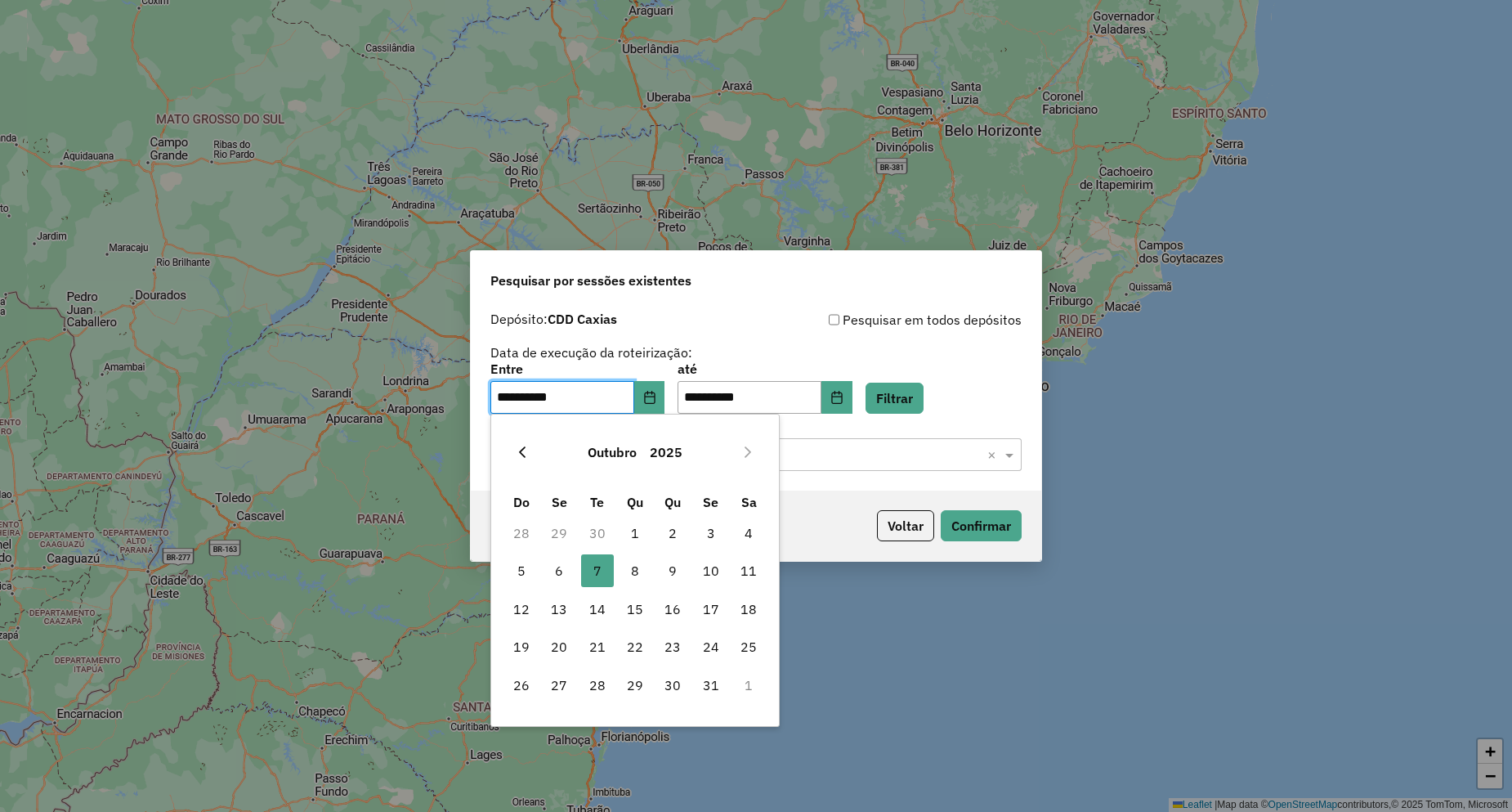
click at [529, 451] on button "Previous Month" at bounding box center [522, 452] width 26 height 26
click at [528, 451] on icon "Previous Month" at bounding box center [522, 451] width 13 height 13
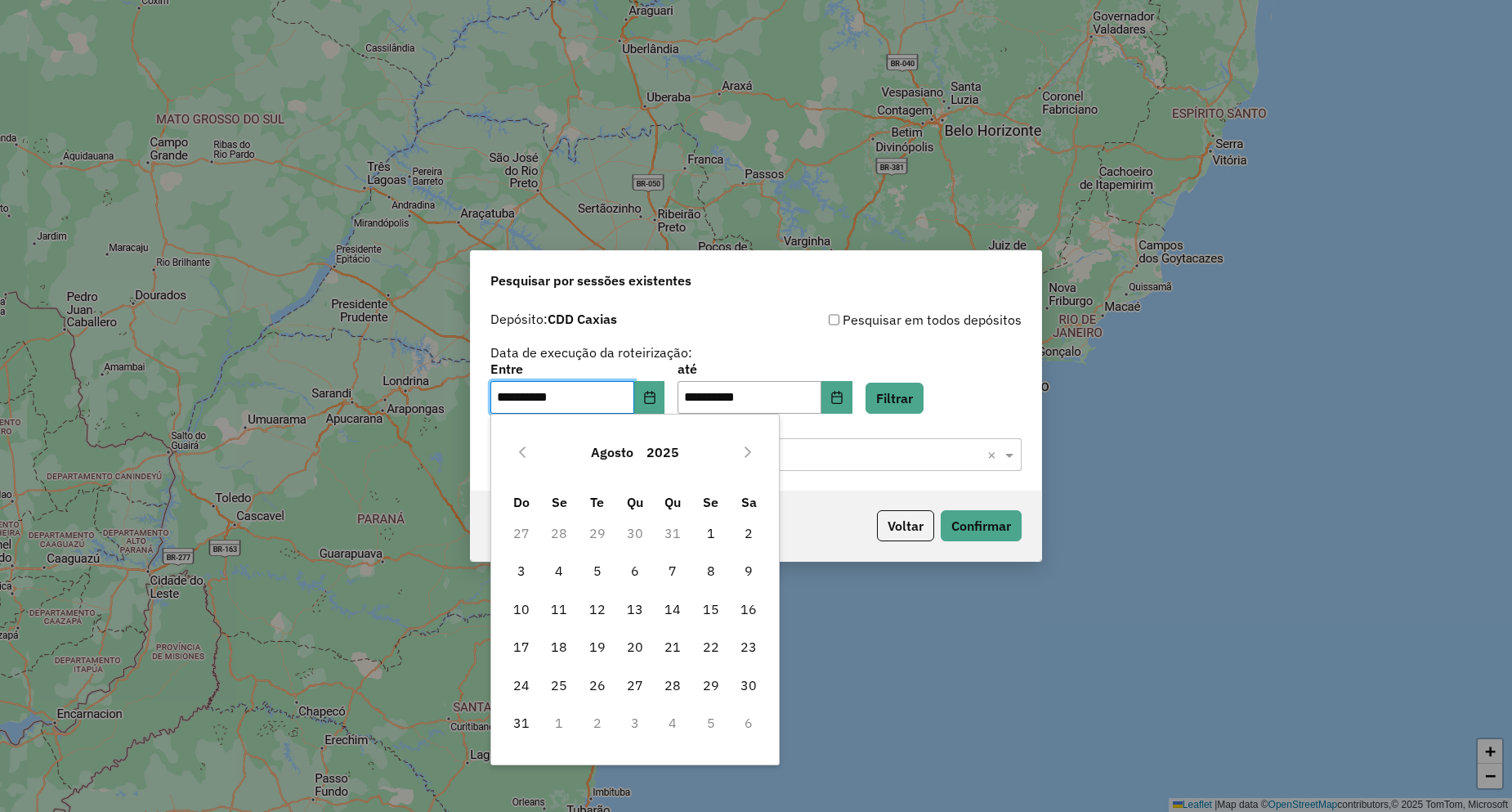
click at [527, 451] on icon "Previous Month" at bounding box center [522, 451] width 13 height 13
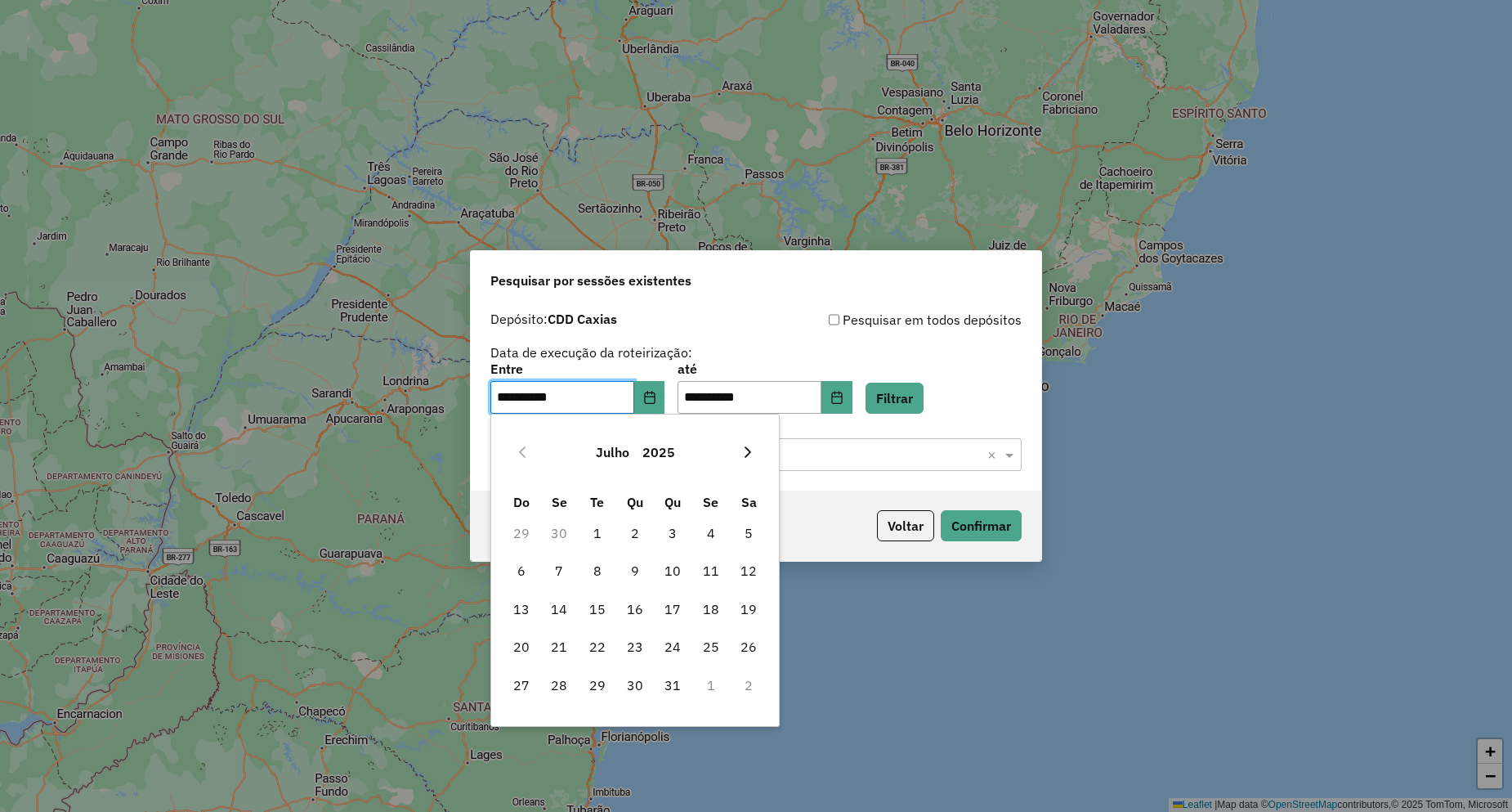
click at [751, 449] on icon "Next Month" at bounding box center [747, 451] width 13 height 13
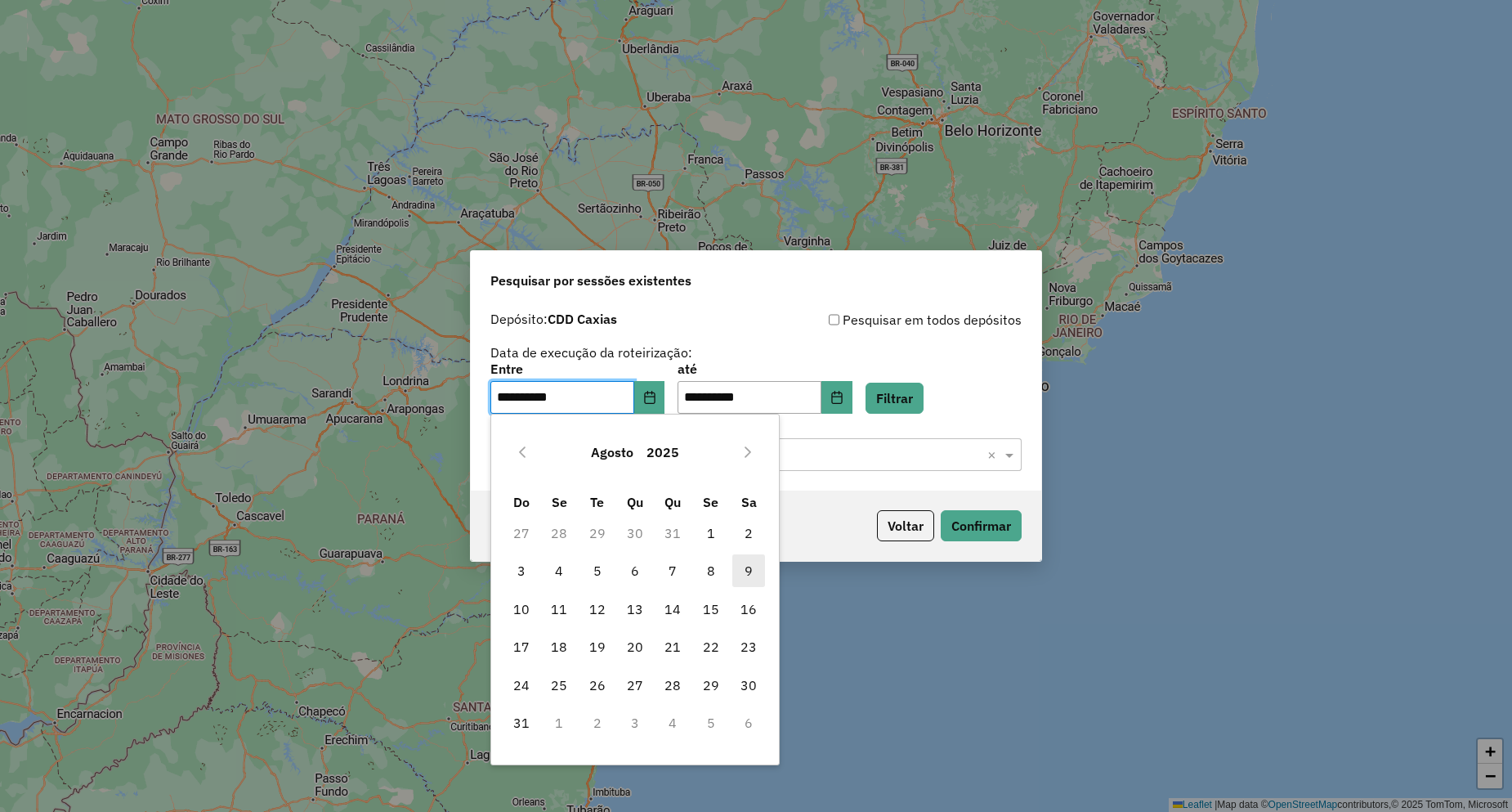
click at [747, 560] on span "9" at bounding box center [749, 571] width 33 height 33
type input "**********"
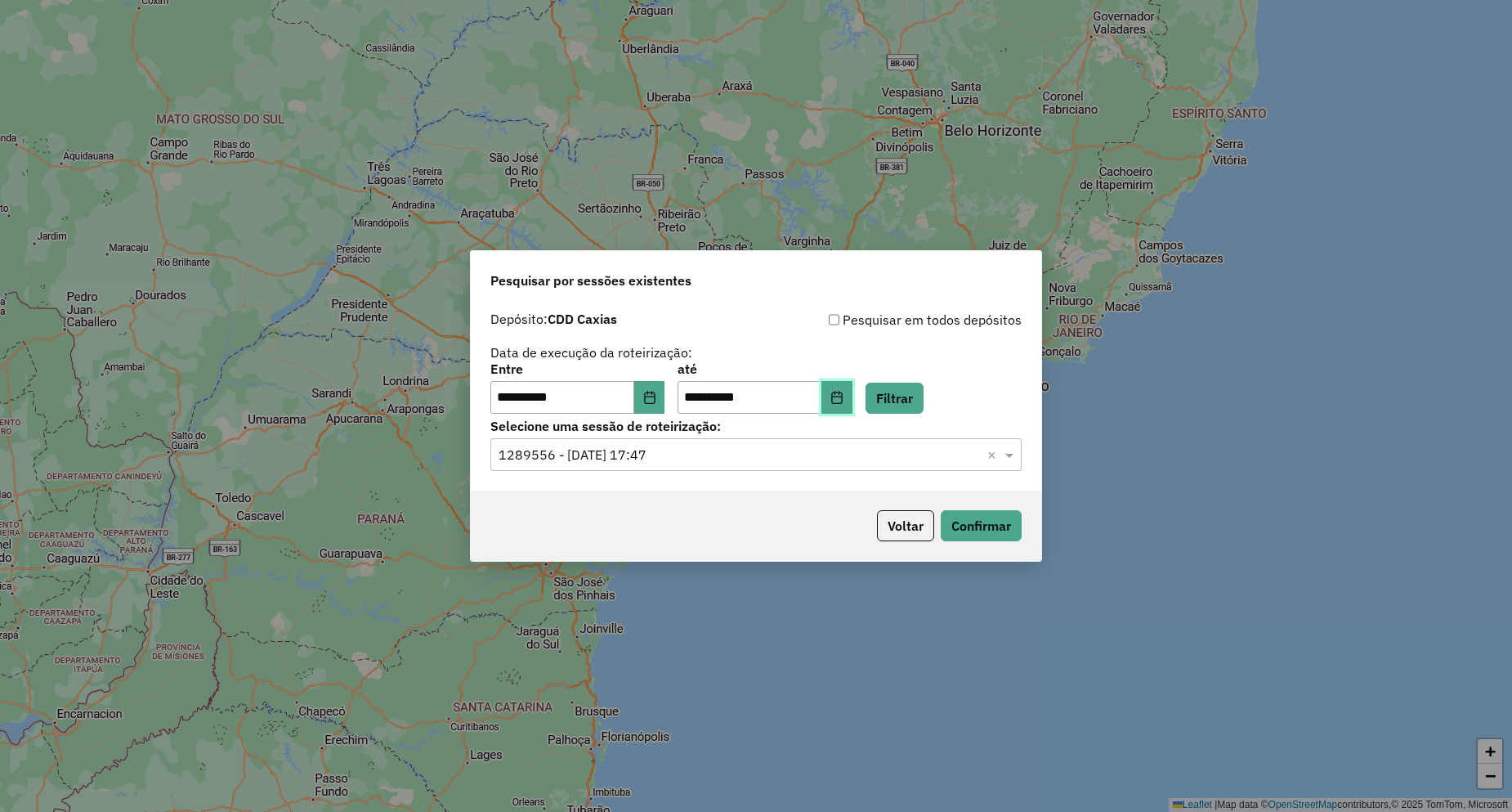
drag, startPoint x: 849, startPoint y: 397, endPoint x: 857, endPoint y: 412, distance: 17.0
click at [851, 397] on button "Choose Date" at bounding box center [837, 397] width 31 height 33
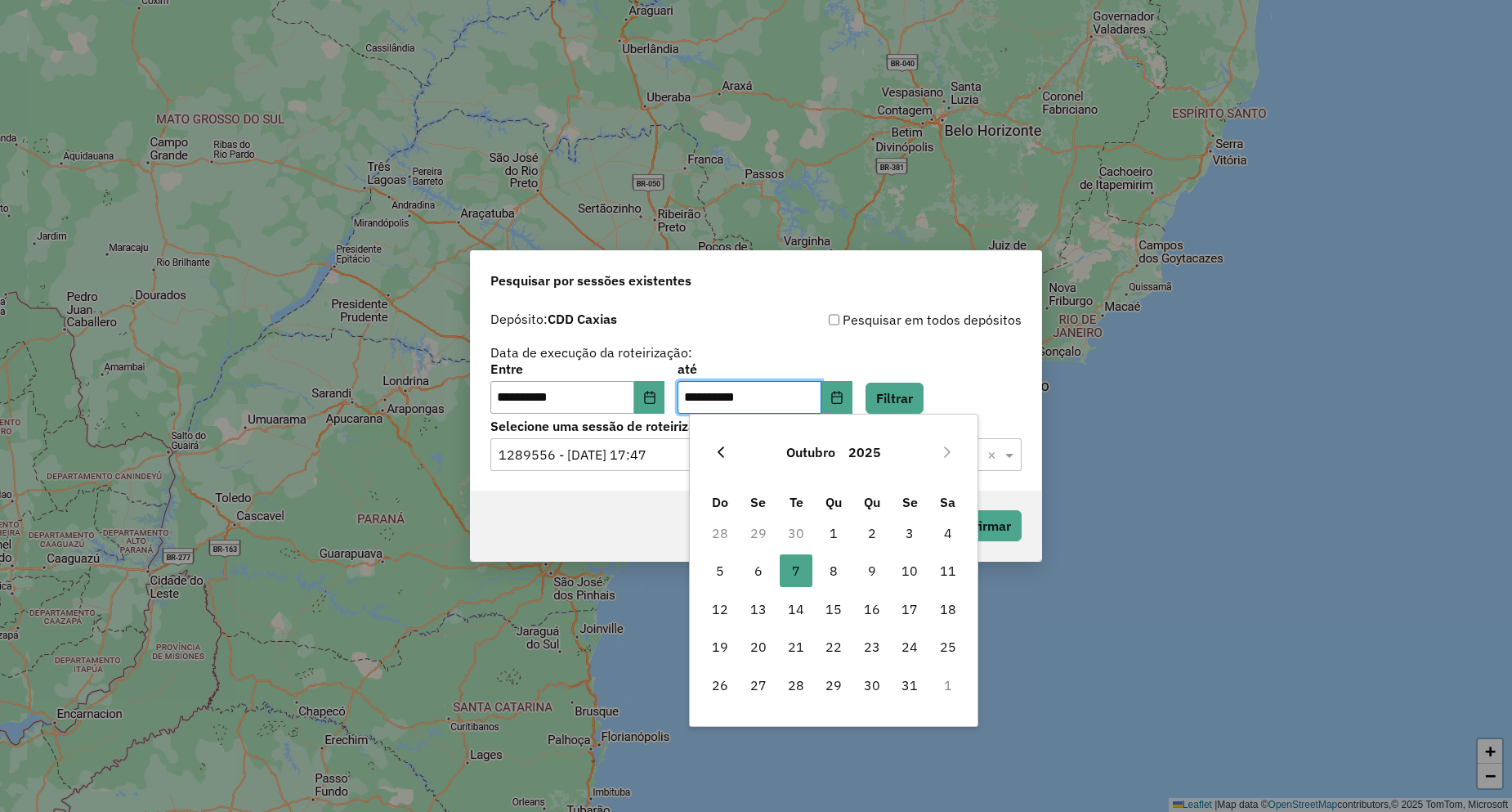
click at [723, 443] on button "Previous Month" at bounding box center [720, 452] width 26 height 26
click at [725, 445] on icon "Previous Month" at bounding box center [720, 451] width 13 height 13
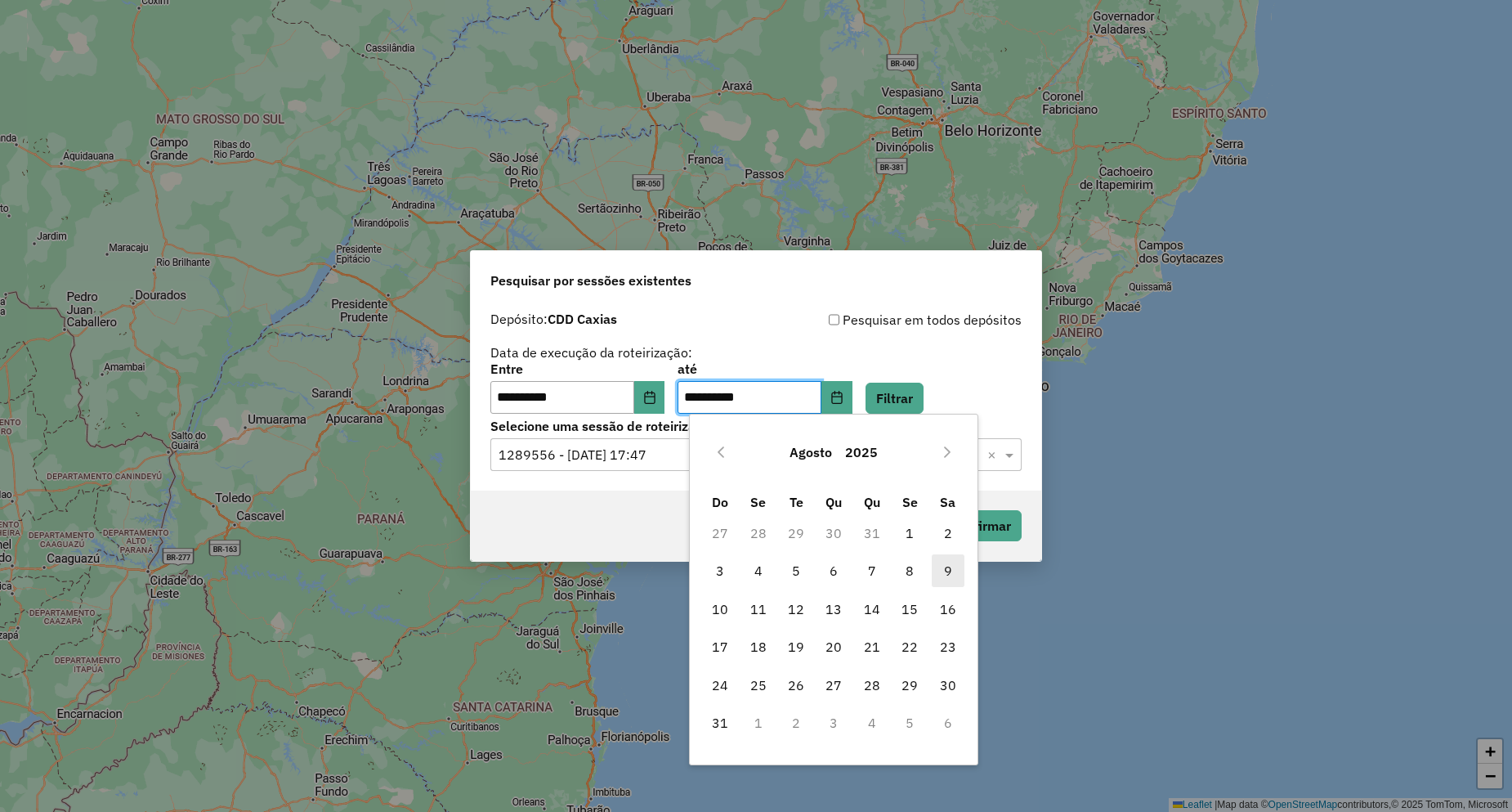
click at [945, 563] on span "9" at bounding box center [948, 571] width 33 height 33
type input "**********"
click at [924, 414] on div "**********" at bounding box center [756, 396] width 571 height 187
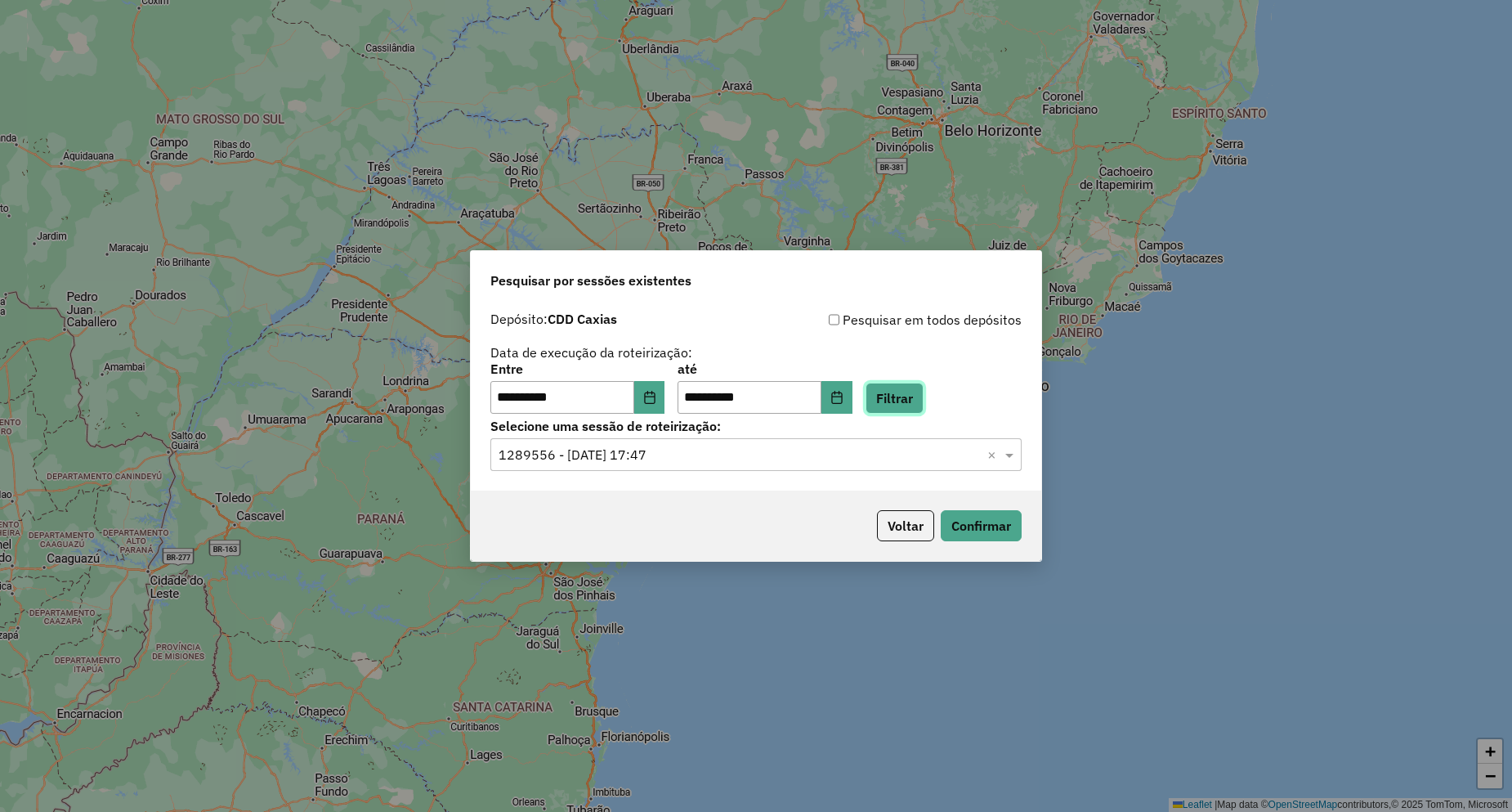
click at [924, 402] on button "Filtrar" at bounding box center [895, 398] width 58 height 31
click at [684, 464] on div "Selecione uma sessão × ×" at bounding box center [756, 455] width 532 height 33
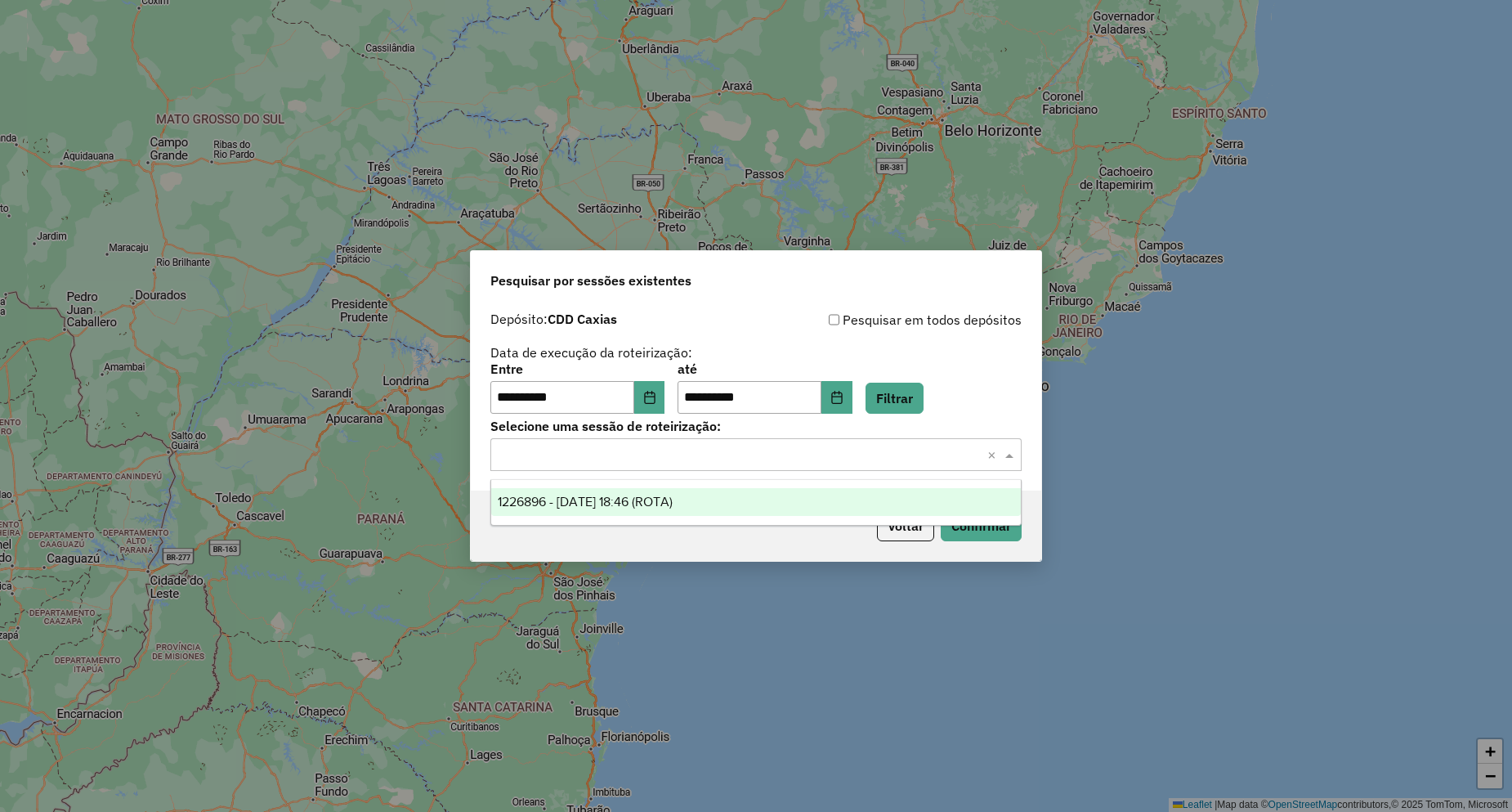
click at [671, 495] on span "1226896 - 09/08/2025 18:46 (ROTA)" at bounding box center [585, 501] width 175 height 14
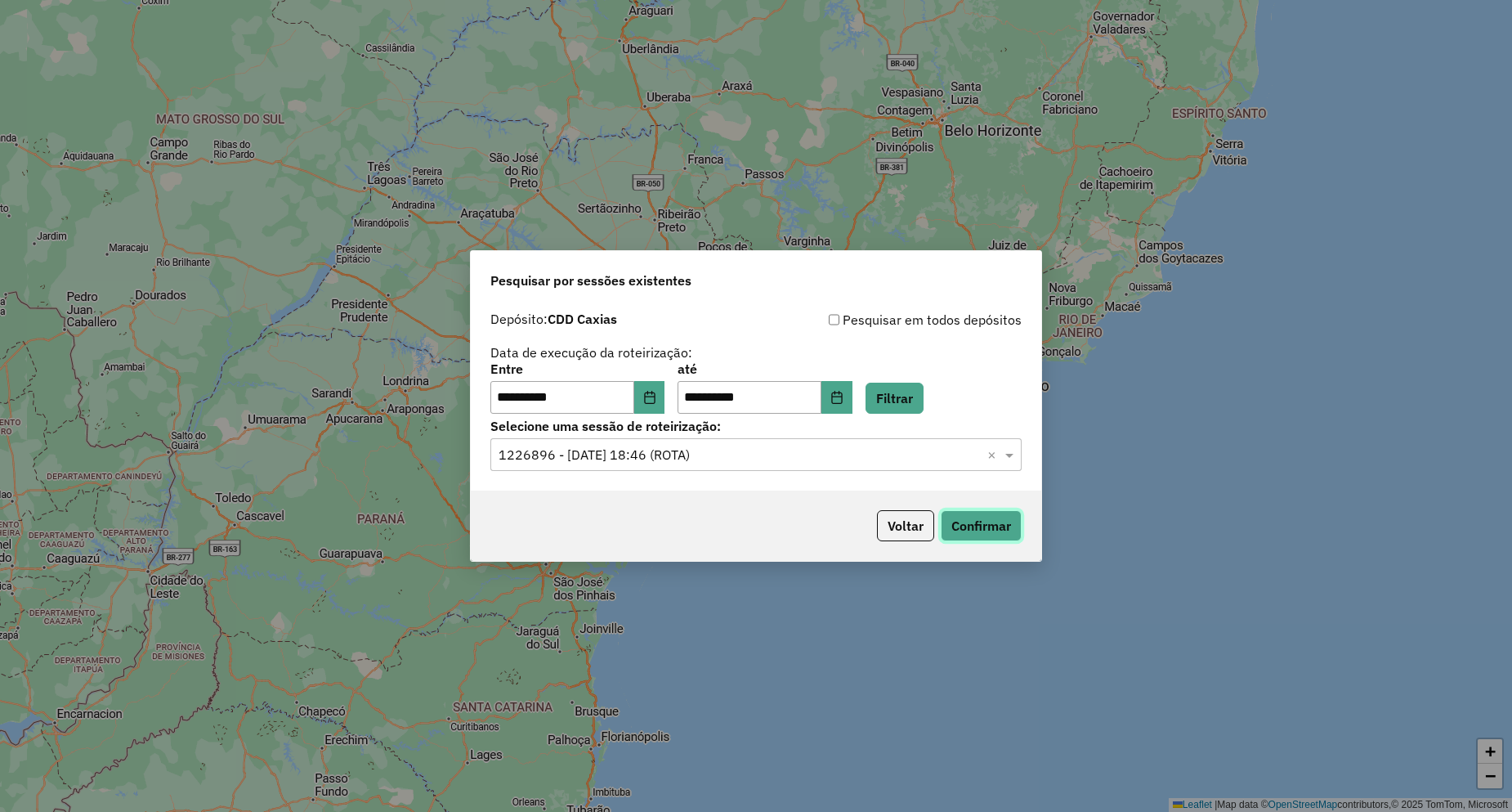
click at [968, 527] on button "Confirmar" at bounding box center [980, 526] width 81 height 31
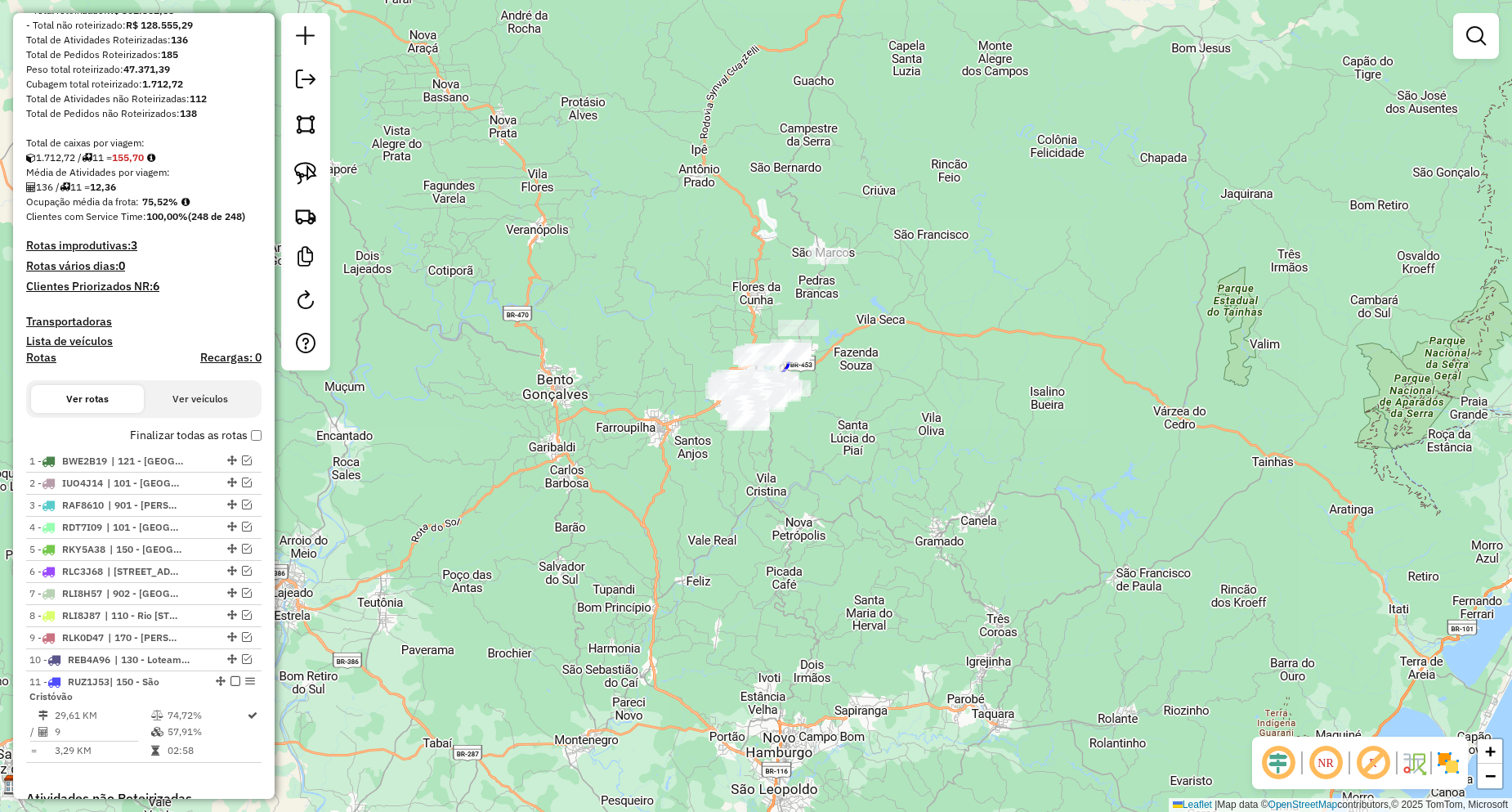
scroll to position [245, 0]
